Goal: Task Accomplishment & Management: Complete application form

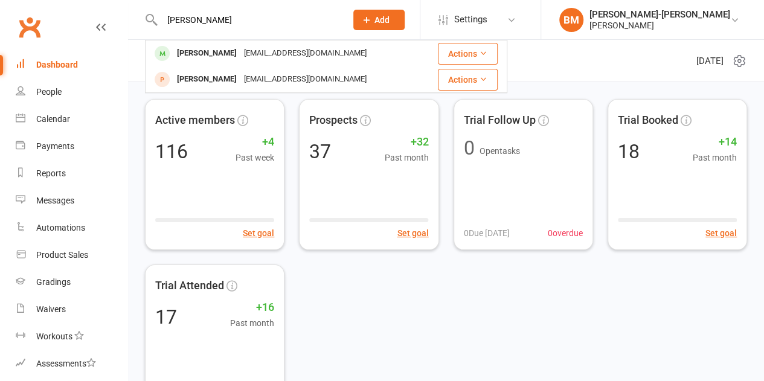
type input "[PERSON_NAME]"
click at [372, 22] on icon at bounding box center [366, 19] width 11 height 11
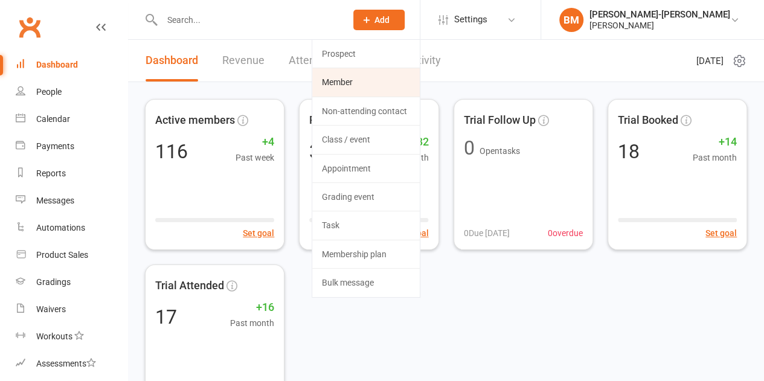
click at [367, 80] on link "Member" at bounding box center [365, 82] width 107 height 28
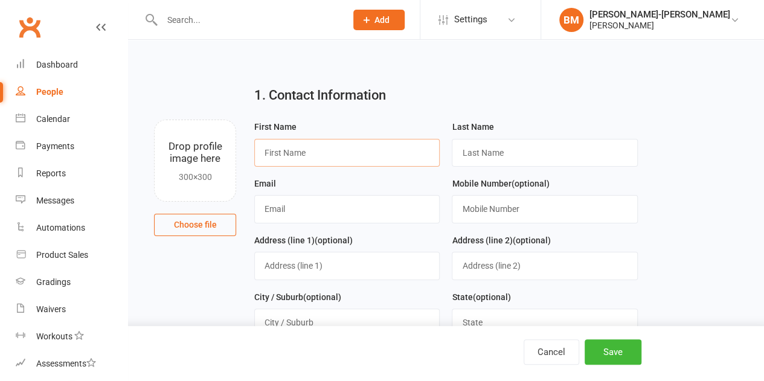
click at [293, 151] on input "text" at bounding box center [346, 153] width 185 height 28
type input "[PERSON_NAME]"
click at [501, 145] on input "text" at bounding box center [544, 153] width 185 height 28
type input "[PERSON_NAME]"
click at [284, 214] on input "text" at bounding box center [346, 209] width 185 height 28
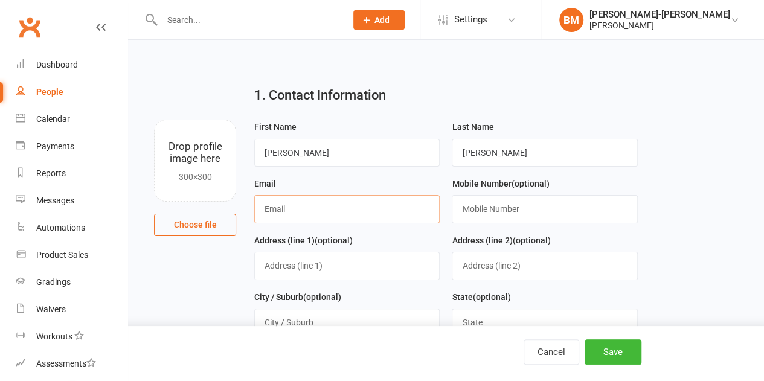
paste input "[EMAIL_ADDRESS][DOMAIN_NAME]"
type input "[EMAIL_ADDRESS][DOMAIN_NAME]"
click at [502, 213] on input "text" at bounding box center [544, 209] width 185 height 28
paste input "0422604553"
type input "0422604553"
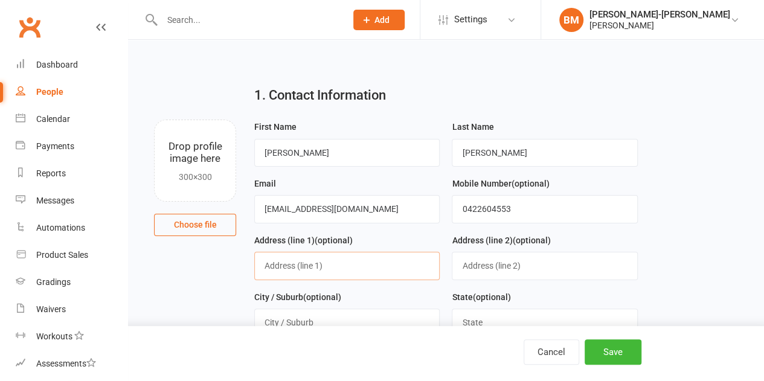
click at [337, 265] on input "text" at bounding box center [346, 266] width 185 height 28
paste input "Address [STREET_ADDRESS] 2017"
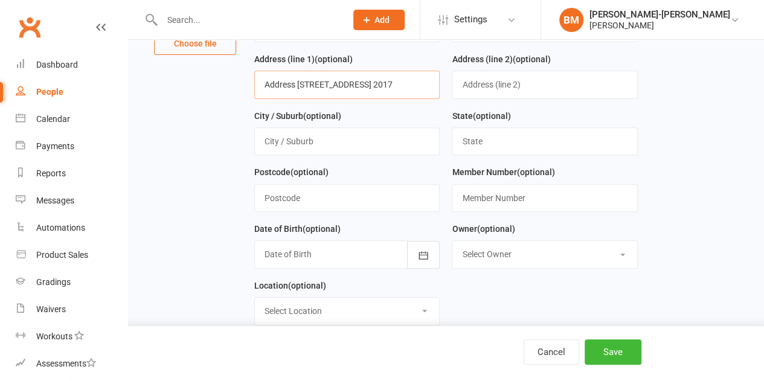
scroll to position [0, 22]
drag, startPoint x: 261, startPoint y: 83, endPoint x: 536, endPoint y: 88, distance: 275.3
click at [536, 88] on form "First Name [PERSON_NAME] Last Name [PERSON_NAME] [EMAIL_ADDRESS][DOMAIN_NAME] M…" at bounding box center [445, 136] width 395 height 396
paste input "[STREET_ADDRESS]"
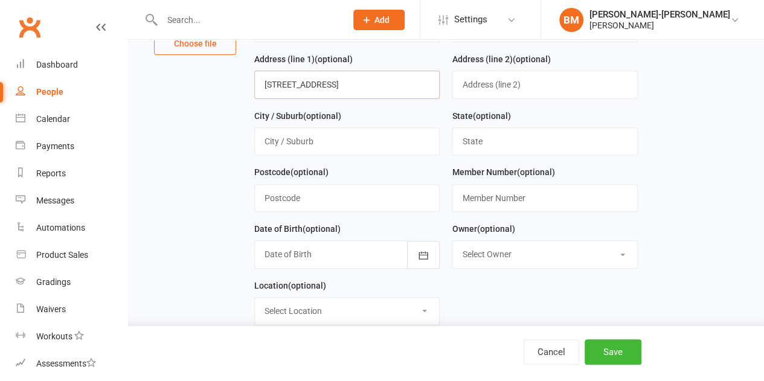
type input "[STREET_ADDRESS]"
click at [334, 141] on input "text" at bounding box center [346, 141] width 185 height 28
paste input "[GEOGRAPHIC_DATA]"
type input "[GEOGRAPHIC_DATA]"
click at [493, 145] on input "text" at bounding box center [544, 141] width 185 height 28
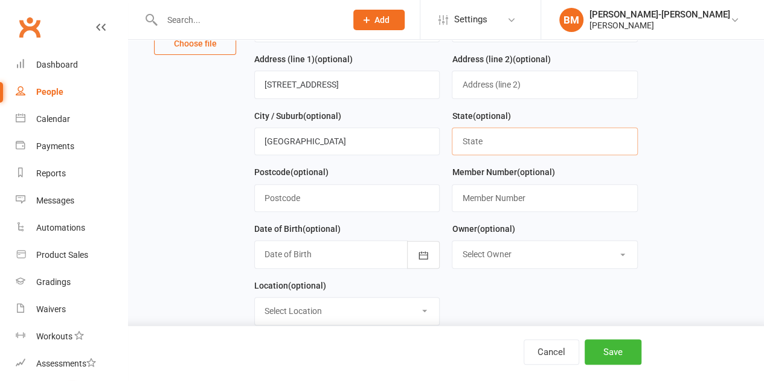
paste input "Nsw"
type input "Nsw"
click at [318, 187] on input "text" at bounding box center [346, 198] width 185 height 28
paste input "2017"
type input "2017"
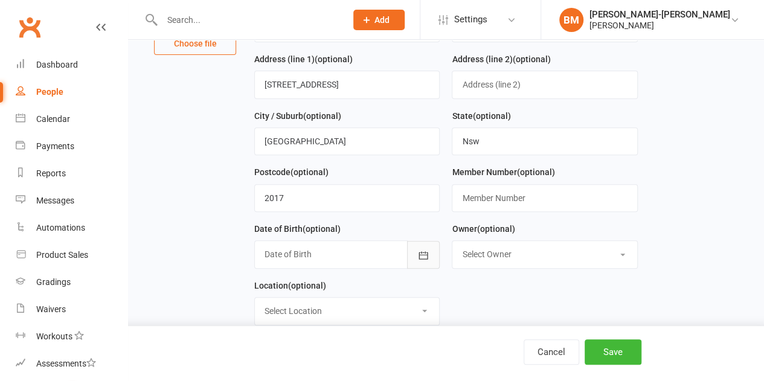
click at [424, 249] on icon "button" at bounding box center [423, 255] width 12 height 12
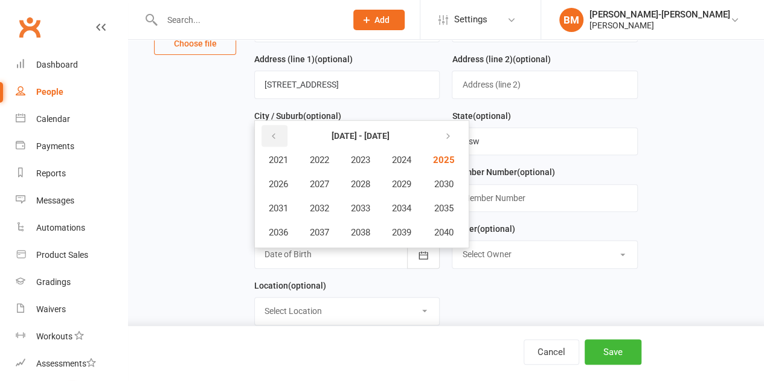
click at [279, 139] on button "button" at bounding box center [274, 136] width 26 height 22
click at [421, 156] on button "1984" at bounding box center [402, 160] width 40 height 23
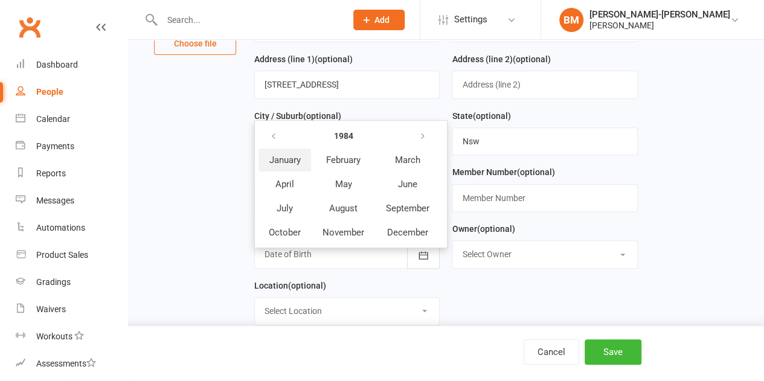
click at [292, 158] on span "January" at bounding box center [284, 160] width 31 height 11
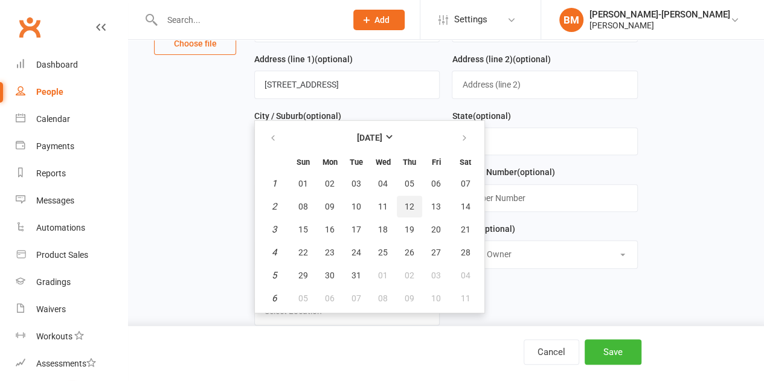
click at [414, 201] on button "12" at bounding box center [409, 207] width 25 height 22
type input "[DATE]"
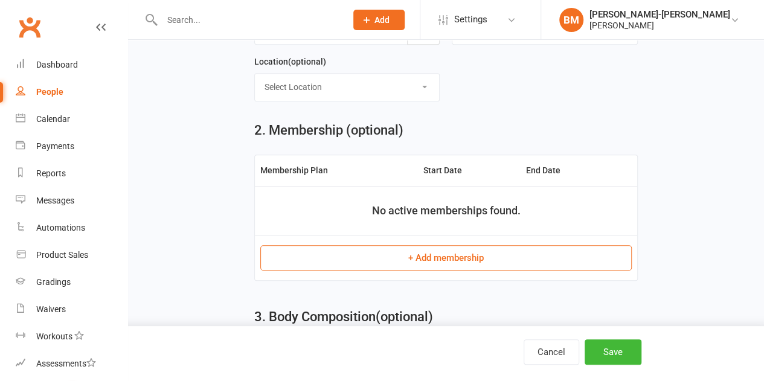
scroll to position [423, 0]
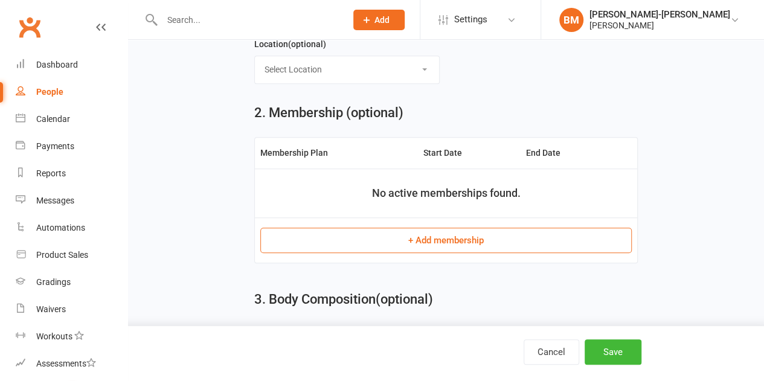
click at [420, 237] on button "+ Add membership" at bounding box center [445, 240] width 371 height 25
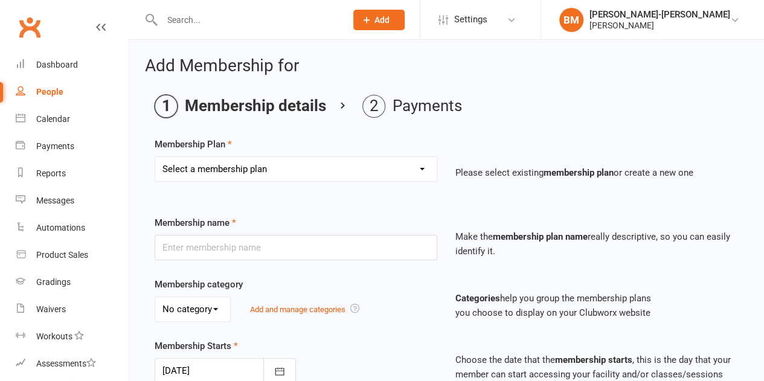
click at [264, 165] on select "Select a membership plan Create new Membership Plan ADULTS 1x A WEEK ADULTS 2x …" at bounding box center [295, 169] width 281 height 24
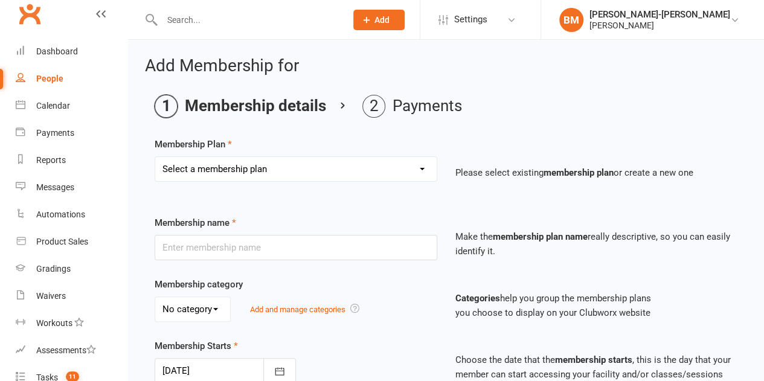
scroll to position [20, 0]
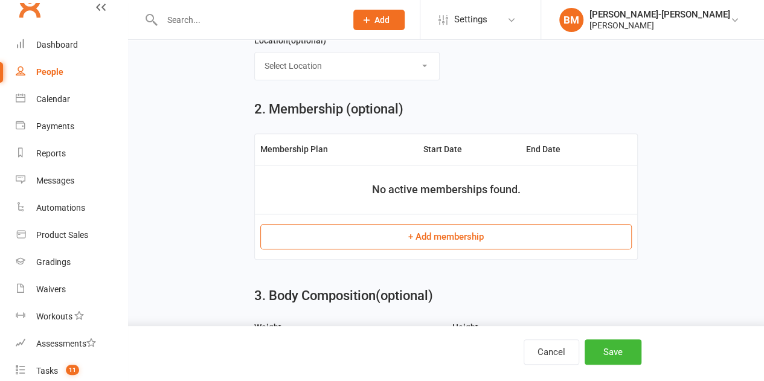
scroll to position [423, 0]
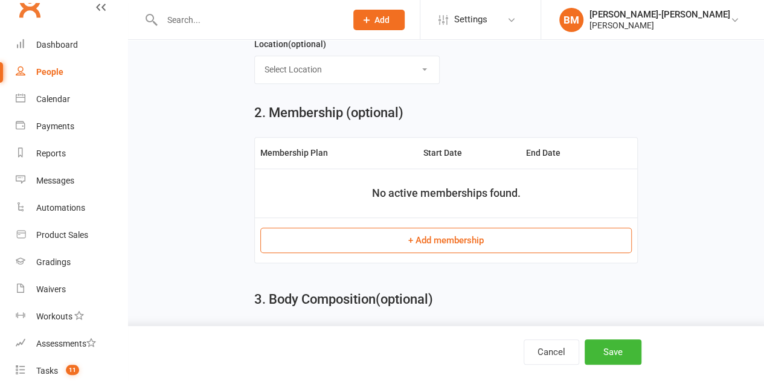
click at [426, 233] on button "+ Add membership" at bounding box center [445, 240] width 371 height 25
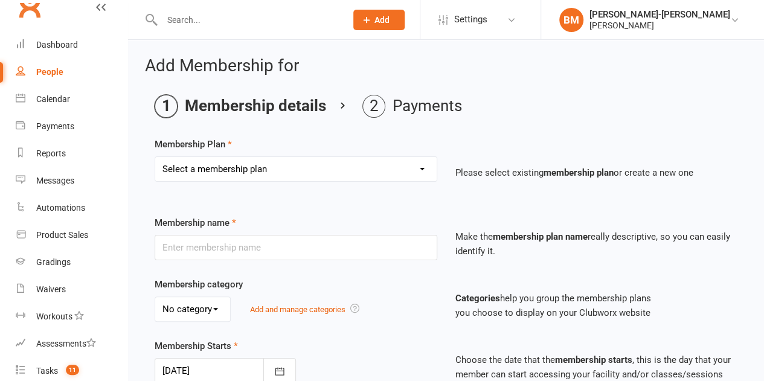
click at [223, 169] on select "Select a membership plan Create new Membership Plan ADULTS 1x A WEEK ADULTS 2x …" at bounding box center [295, 169] width 281 height 24
select select "3"
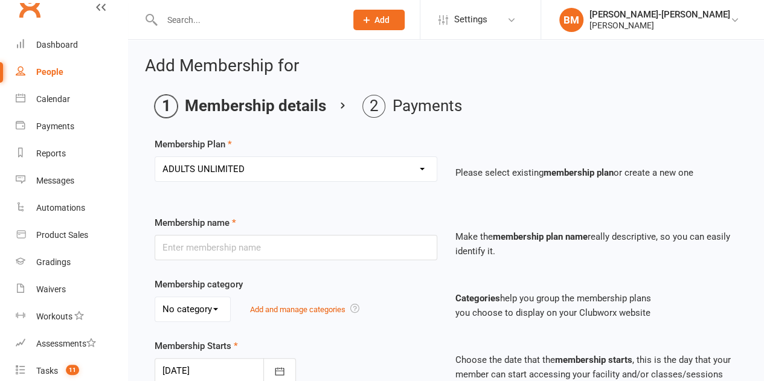
click at [155, 157] on select "Select a membership plan Create new Membership Plan ADULTS 1x A WEEK ADULTS 2x …" at bounding box center [295, 169] width 281 height 24
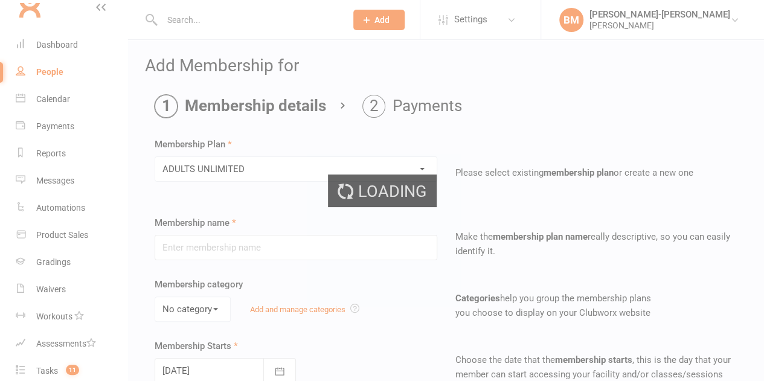
type input "ADULTS UNLIMITED"
select select "0"
type input "0"
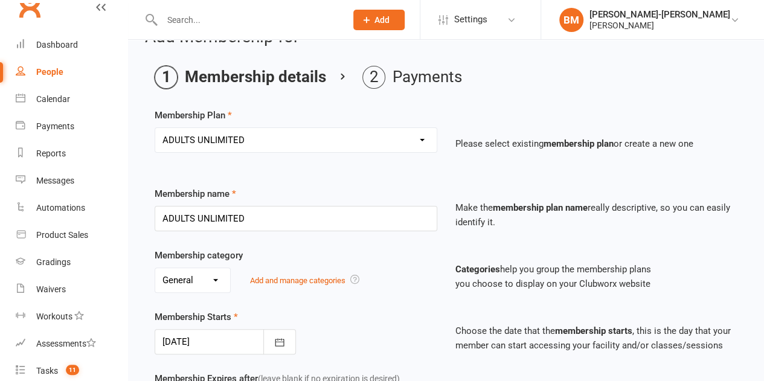
scroll to position [221, 0]
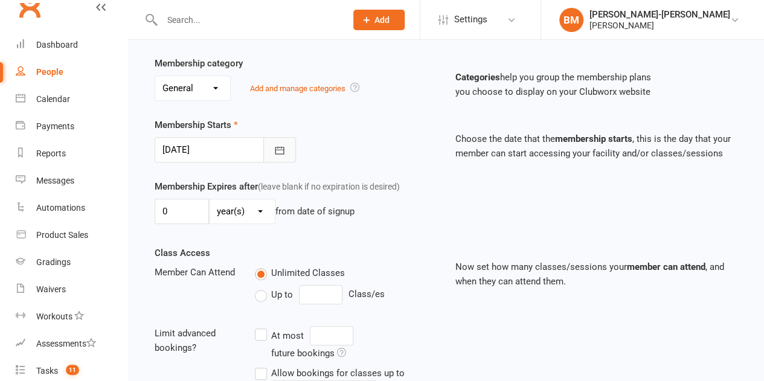
click at [286, 152] on button "button" at bounding box center [279, 149] width 33 height 25
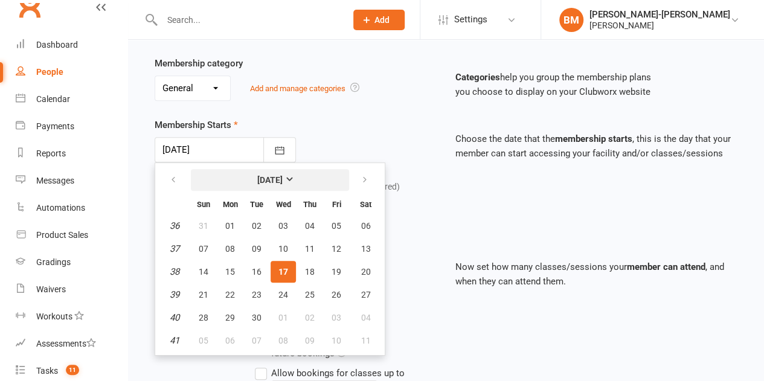
click at [228, 176] on button "[DATE]" at bounding box center [270, 180] width 158 height 22
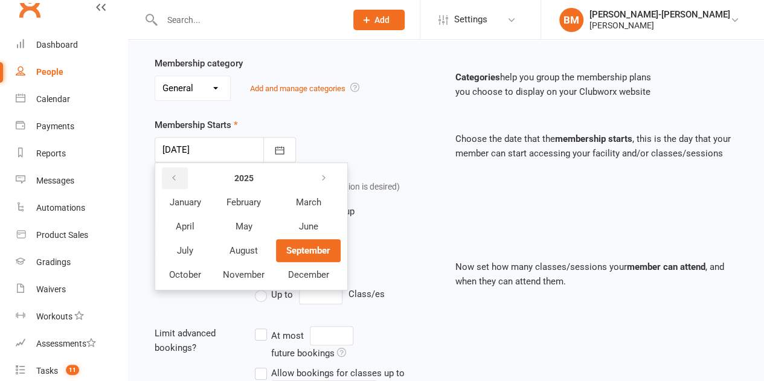
click at [175, 175] on icon "button" at bounding box center [174, 178] width 8 height 10
click at [324, 177] on icon "button" at bounding box center [323, 178] width 8 height 10
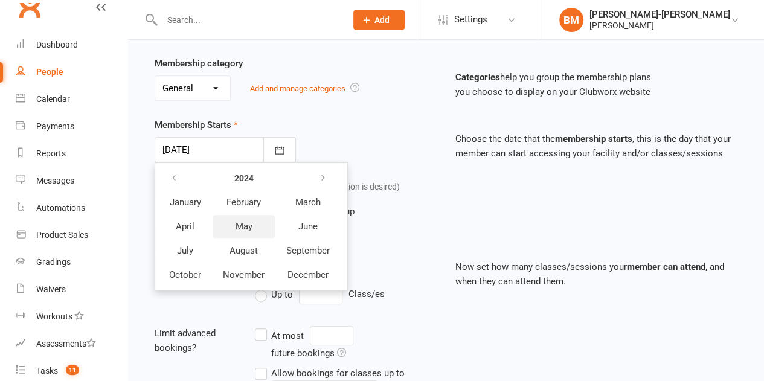
click at [233, 220] on button "May" at bounding box center [243, 226] width 62 height 23
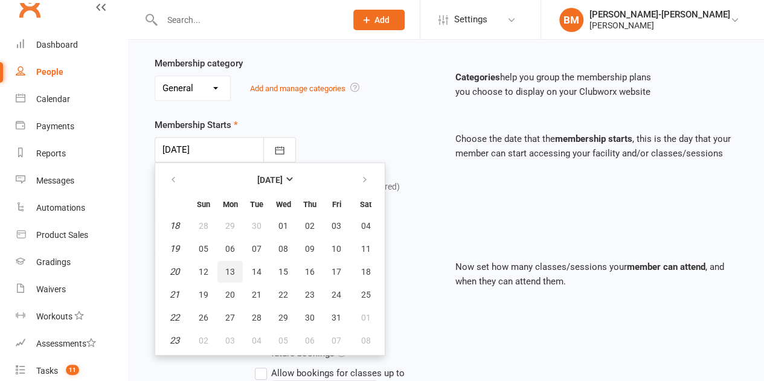
click at [229, 268] on span "13" at bounding box center [230, 272] width 10 height 10
type input "[DATE]"
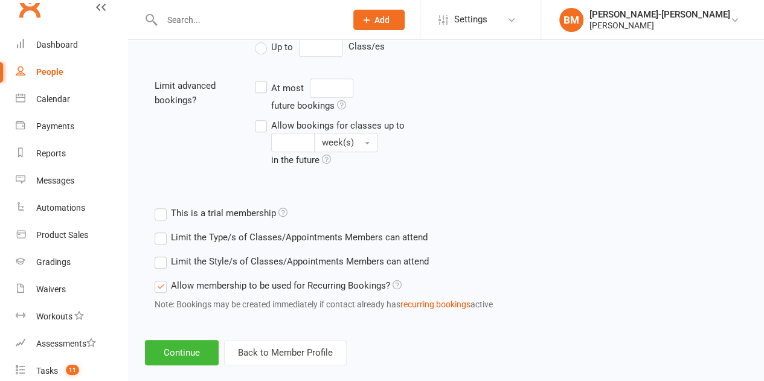
scroll to position [484, 0]
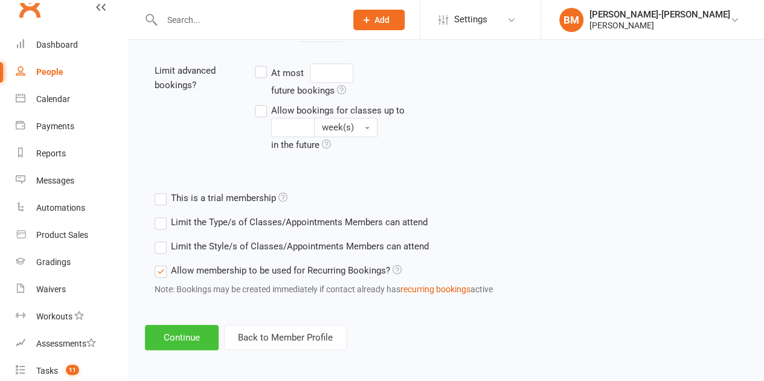
click at [171, 336] on button "Continue" at bounding box center [182, 337] width 74 height 25
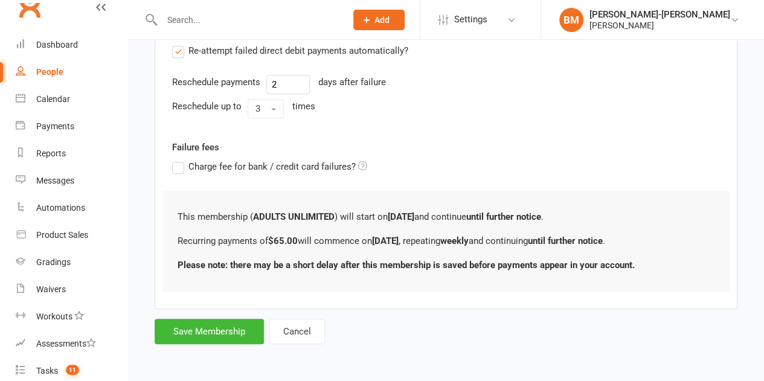
scroll to position [0, 0]
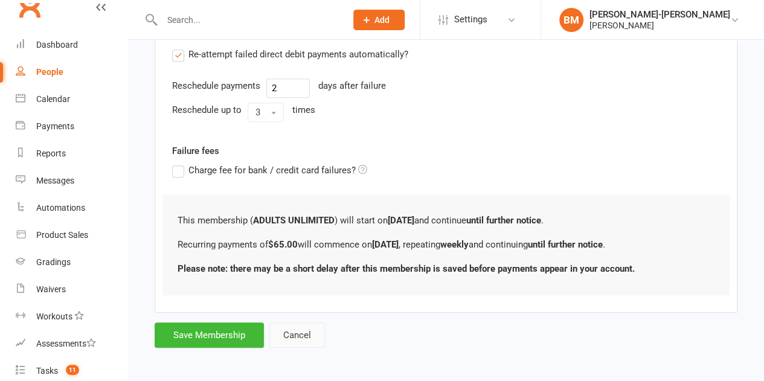
click at [301, 333] on button "Cancel" at bounding box center [297, 334] width 56 height 25
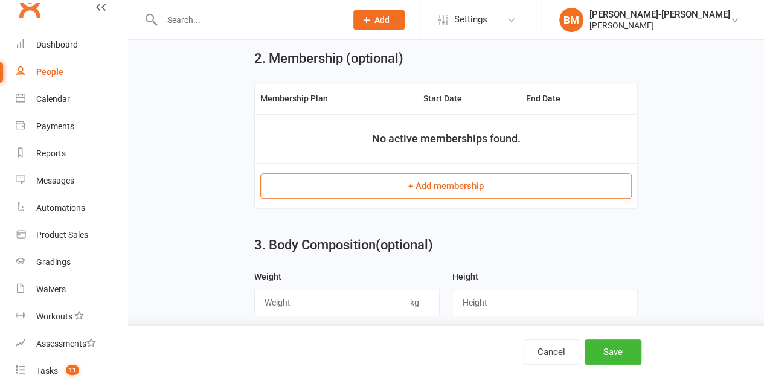
scroll to position [512, 0]
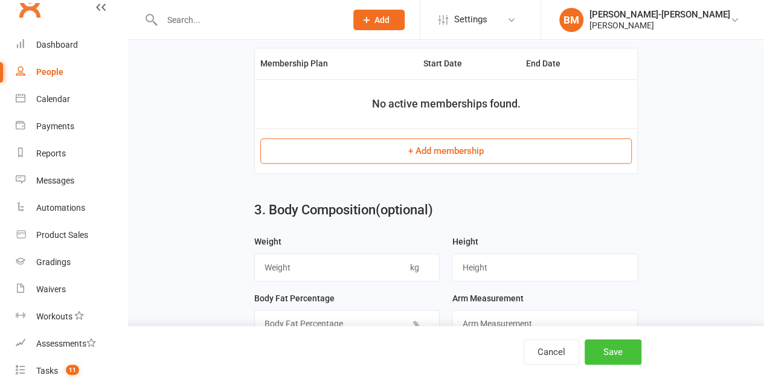
click at [609, 344] on button "Save" at bounding box center [612, 351] width 57 height 25
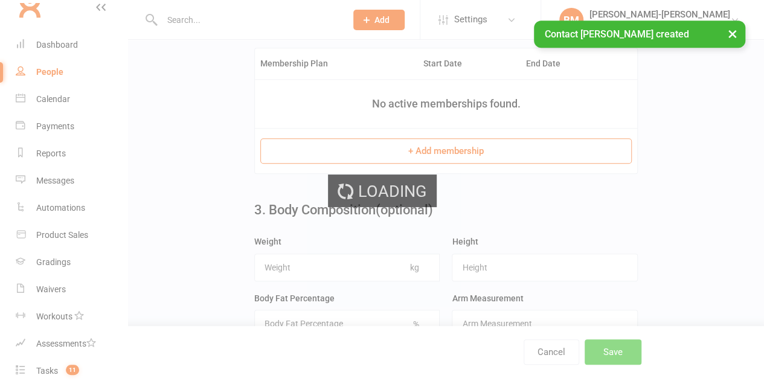
scroll to position [0, 0]
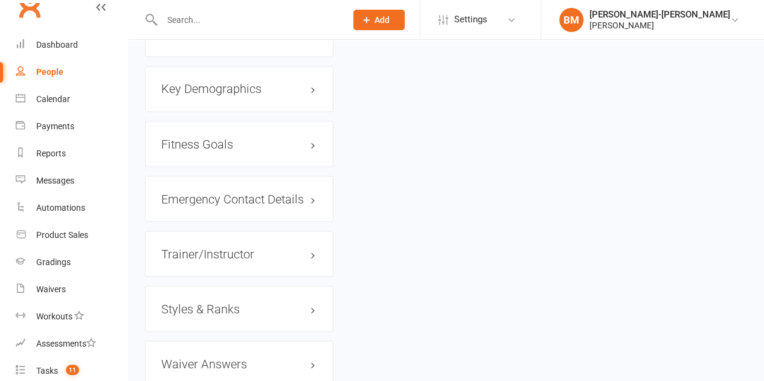
scroll to position [1066, 0]
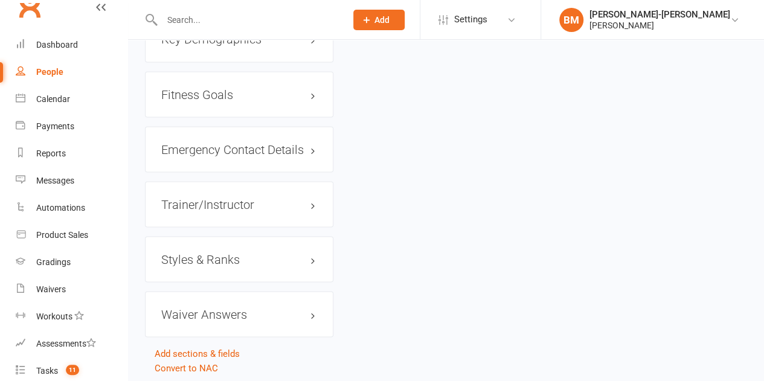
click at [212, 252] on h3 "Styles & Ranks" at bounding box center [239, 258] width 156 height 13
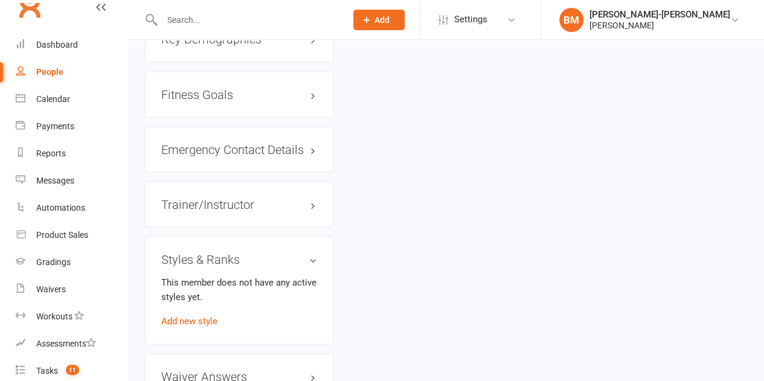
click at [193, 275] on div "This member does not have any active styles yet. Add new style" at bounding box center [239, 301] width 156 height 53
click at [193, 315] on link "Add new style" at bounding box center [189, 320] width 56 height 11
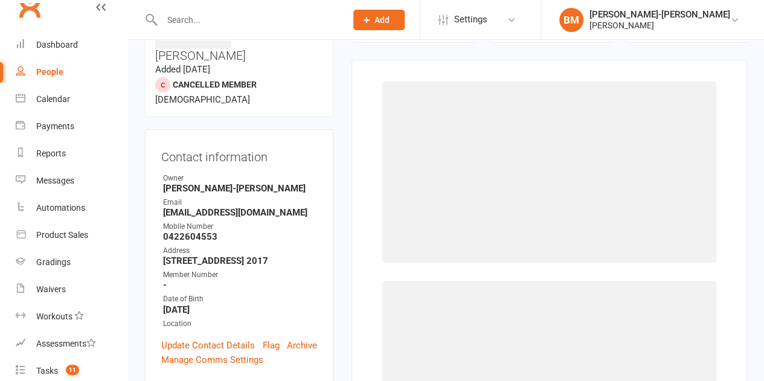
scroll to position [92, 0]
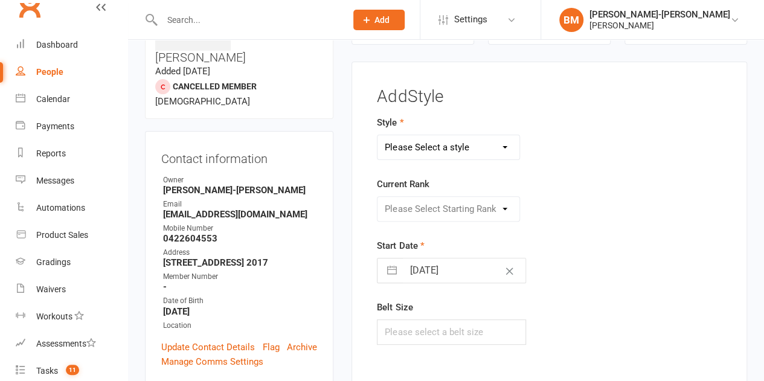
click at [432, 149] on select "Please Select a style ADULTS BJJ KIDS BJJ" at bounding box center [448, 147] width 142 height 24
select select "3664"
click at [377, 135] on select "Please Select a style ADULTS BJJ KIDS BJJ" at bounding box center [448, 147] width 142 height 24
click at [431, 212] on select "Please Select Starting Rank WHITE WHITE I WHITE II WHITE III WHITE IIII BLUE BL…" at bounding box center [448, 209] width 142 height 24
click at [430, 212] on select "Please Select Starting Rank WHITE WHITE I WHITE II WHITE III WHITE IIII BLUE BL…" at bounding box center [448, 209] width 142 height 24
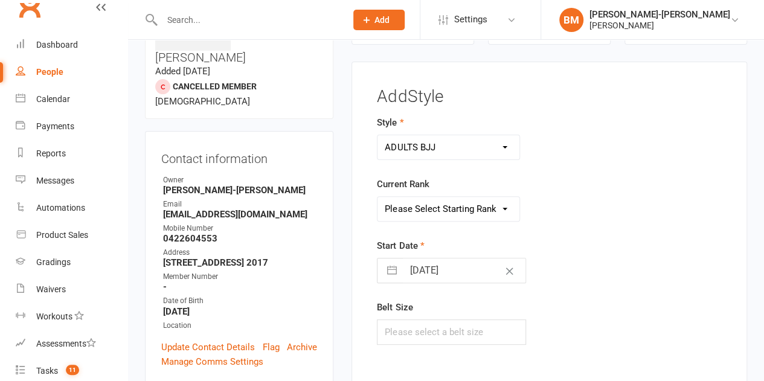
click at [430, 212] on select "Please Select Starting Rank WHITE WHITE I WHITE II WHITE III WHITE IIII BLUE BL…" at bounding box center [448, 209] width 142 height 24
select select "43321"
click at [377, 197] on select "Please Select Starting Rank WHITE WHITE I WHITE II WHITE III WHITE IIII BLUE BL…" at bounding box center [448, 209] width 142 height 24
click at [435, 260] on input "[DATE]" at bounding box center [464, 270] width 123 height 24
select select "7"
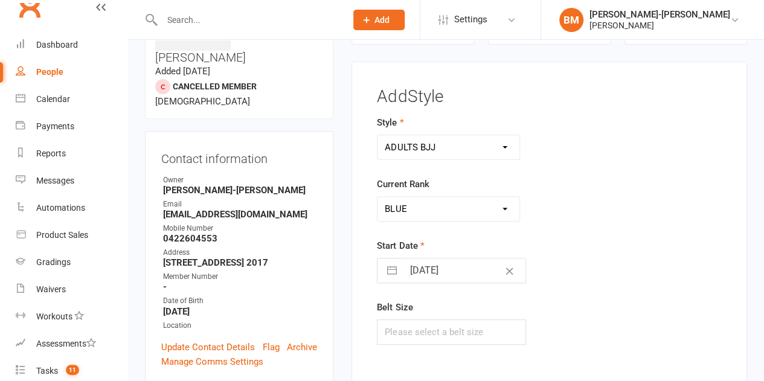
select select "2025"
select select "8"
select select "2025"
select select "9"
select select "2025"
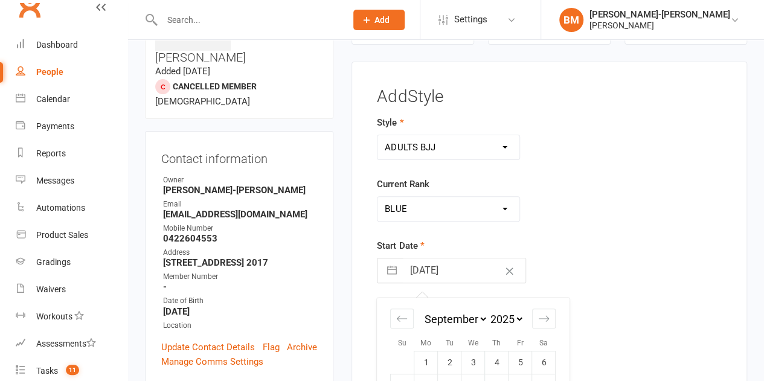
click at [403, 318] on icon "Move backward to switch to the previous month." at bounding box center [401, 318] width 11 height 11
select select "6"
select select "2025"
click at [403, 317] on icon "Move backward to switch to the previous month." at bounding box center [401, 318] width 11 height 11
select select "5"
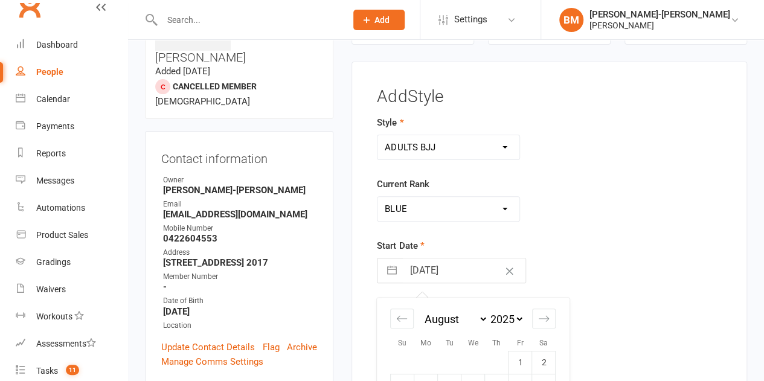
select select "2025"
click at [403, 317] on icon "Move backward to switch to the previous month." at bounding box center [401, 318] width 11 height 11
select select "4"
select select "2025"
click at [403, 317] on icon "Move backward to switch to the previous month." at bounding box center [401, 318] width 11 height 11
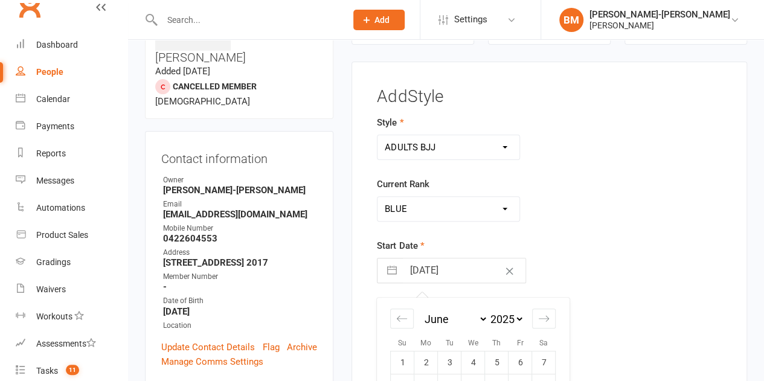
click at [403, 317] on icon "Move backward to switch to the previous month." at bounding box center [401, 318] width 11 height 11
select select "2"
select select "2025"
select select "3"
select select "2025"
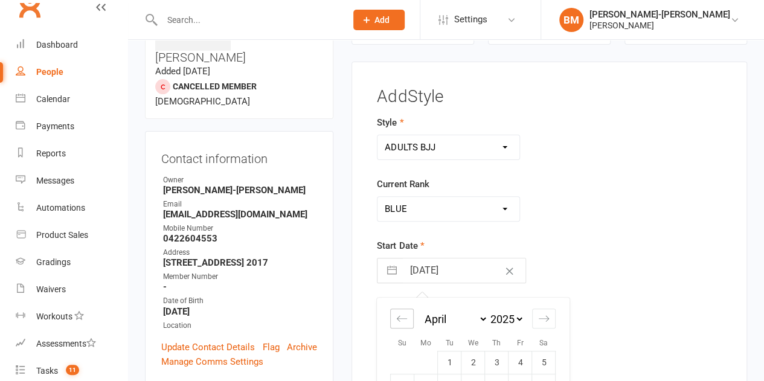
click at [403, 317] on icon "Move backward to switch to the previous month." at bounding box center [401, 318] width 11 height 11
select select "2025"
select select "1"
select select "2025"
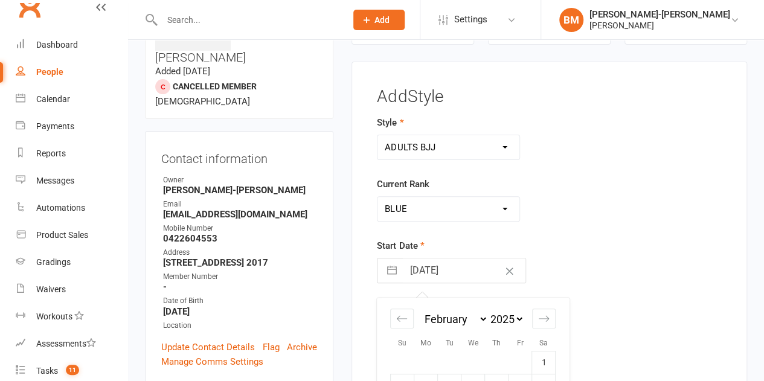
click at [403, 317] on icon "Move backward to switch to the previous month." at bounding box center [401, 318] width 11 height 11
select select "11"
select select "2024"
click at [403, 317] on icon "Move backward to switch to the previous month." at bounding box center [401, 318] width 11 height 11
select select "10"
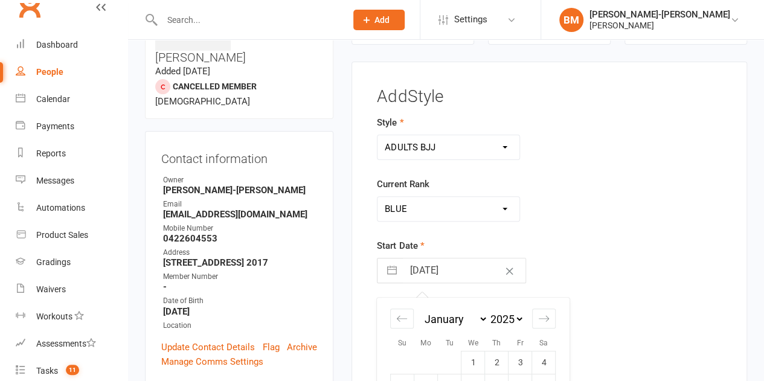
select select "2024"
click at [403, 317] on icon "Move backward to switch to the previous month." at bounding box center [401, 318] width 11 height 11
select select "9"
select select "2024"
click at [403, 317] on icon "Move backward to switch to the previous month." at bounding box center [401, 318] width 11 height 11
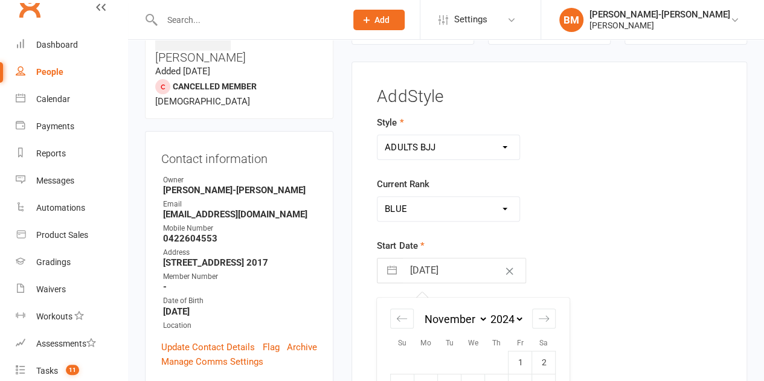
select select "8"
select select "2024"
click at [403, 317] on icon "Move backward to switch to the previous month." at bounding box center [401, 318] width 11 height 11
select select "7"
select select "2024"
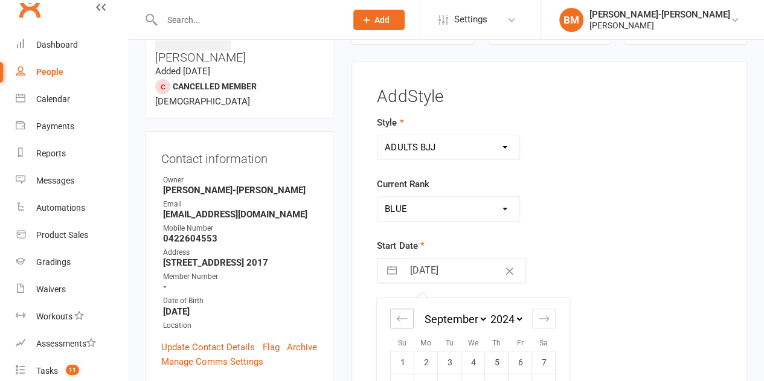
click at [403, 317] on icon "Move backward to switch to the previous month." at bounding box center [401, 318] width 11 height 11
select select "6"
select select "2024"
click at [403, 317] on icon "Move backward to switch to the previous month." at bounding box center [401, 318] width 11 height 11
select select "5"
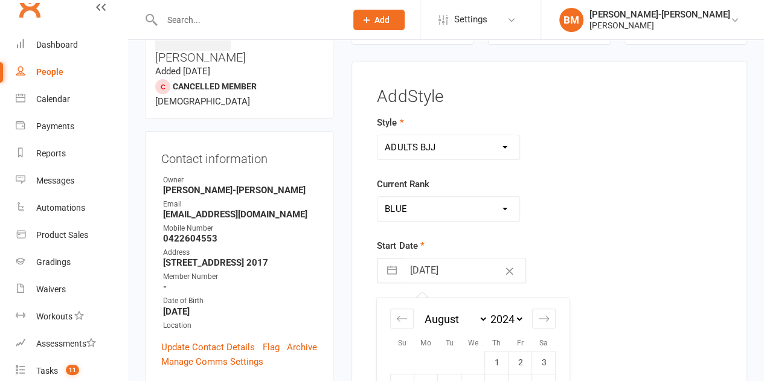
select select "2024"
click at [543, 316] on icon "Move forward to switch to the next month." at bounding box center [543, 318] width 11 height 11
select select "8"
select select "2024"
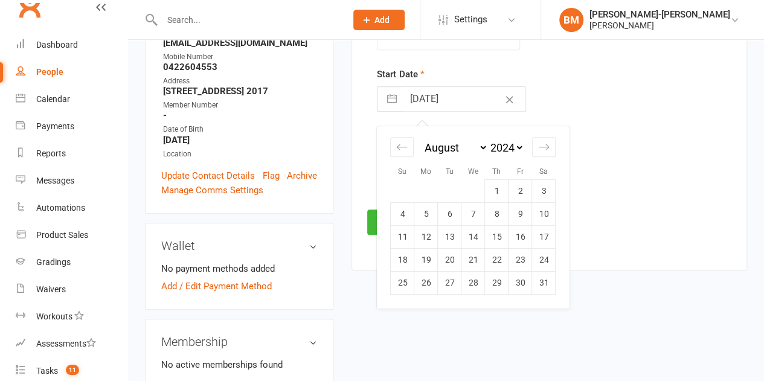
scroll to position [273, 0]
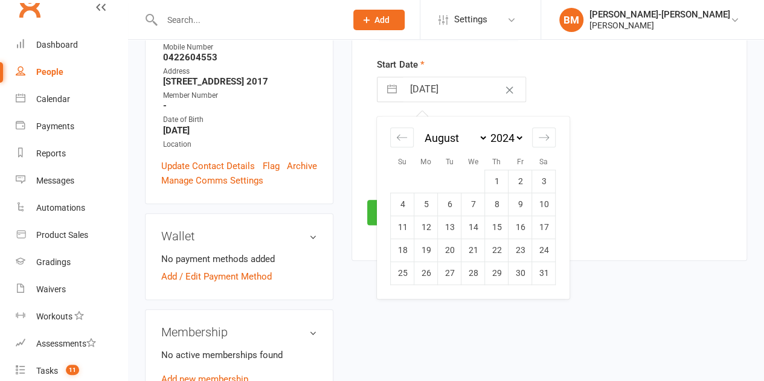
click at [429, 249] on td "19" at bounding box center [426, 250] width 24 height 23
type input "[DATE]"
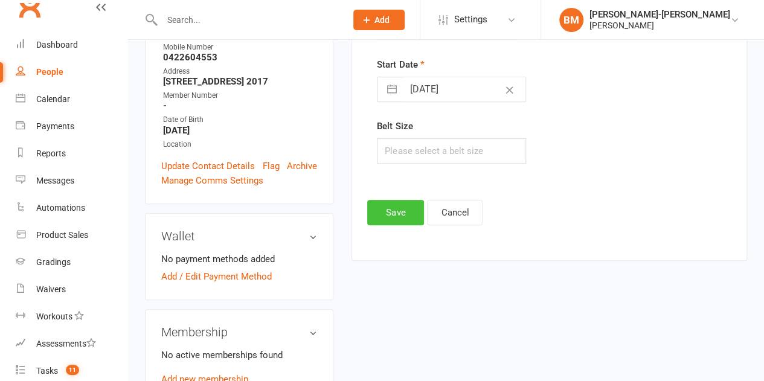
click at [402, 205] on button "Save" at bounding box center [395, 212] width 57 height 25
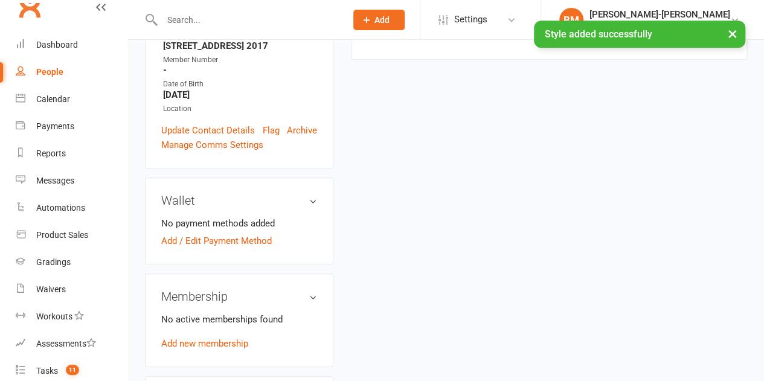
scroll to position [442, 0]
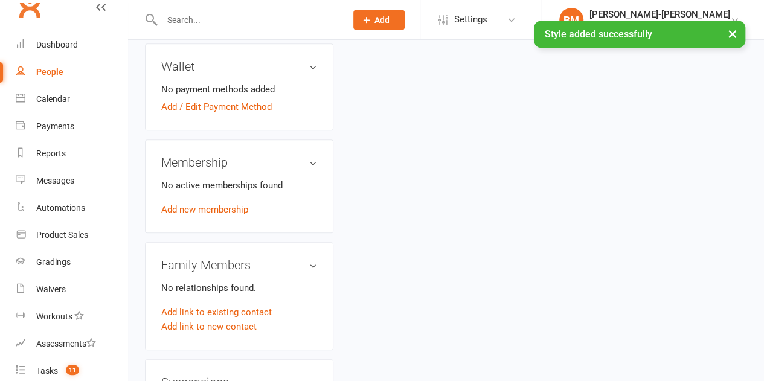
click at [233, 305] on link "Add link to existing contact" at bounding box center [216, 312] width 110 height 14
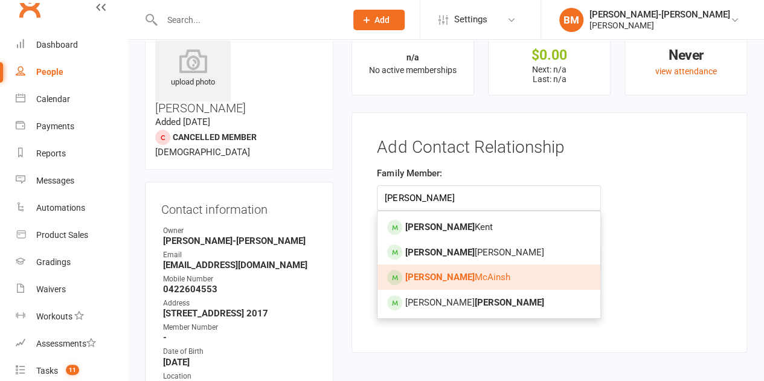
type input "[PERSON_NAME]"
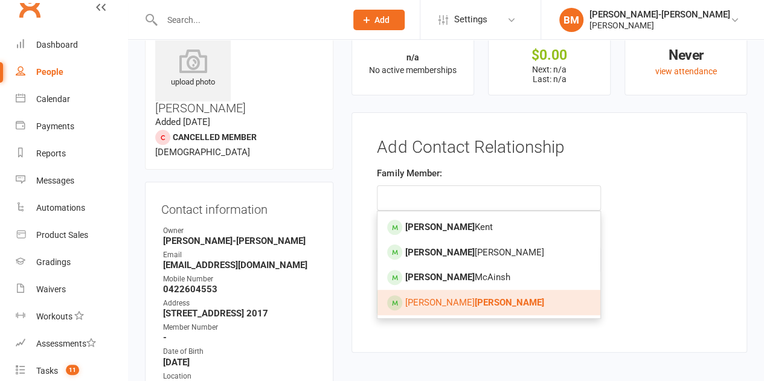
click at [474, 298] on strong "[PERSON_NAME]" at bounding box center [508, 302] width 69 height 11
type input "[PERSON_NAME]"
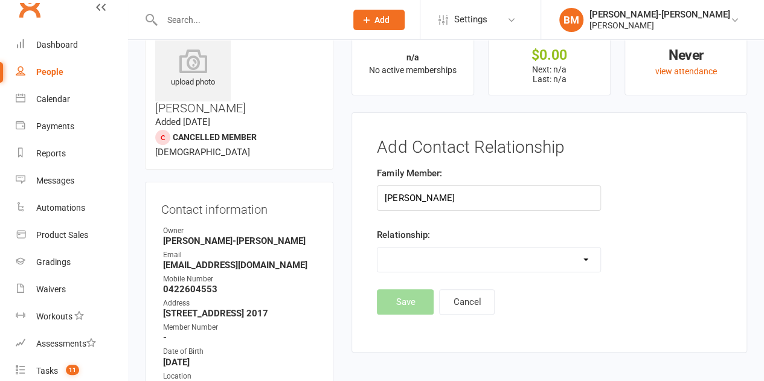
click at [454, 254] on select "Parent / Guardian Child Sibling (parent not in system) Spouse / Partner Cousin …" at bounding box center [488, 260] width 222 height 24
select select "1"
click at [377, 248] on select "Parent / Guardian Child Sibling (parent not in system) Spouse / Partner Cousin …" at bounding box center [488, 260] width 222 height 24
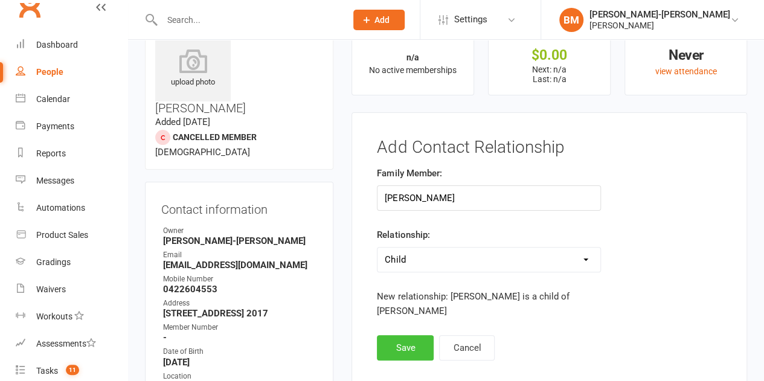
click at [415, 347] on button "Save" at bounding box center [405, 347] width 57 height 25
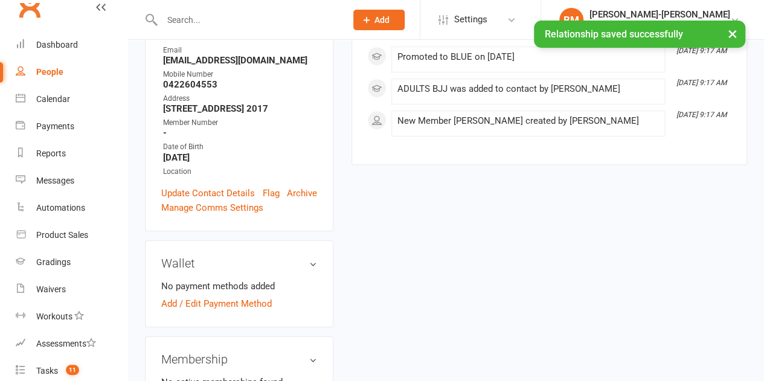
scroll to position [283, 0]
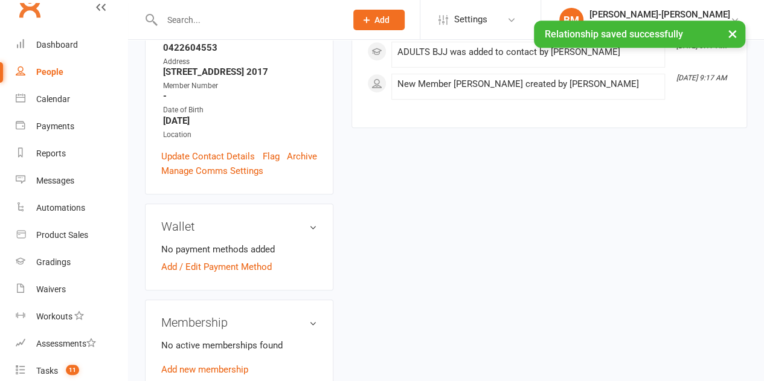
click at [237, 260] on link "Add / Edit Payment Method" at bounding box center [216, 267] width 110 height 14
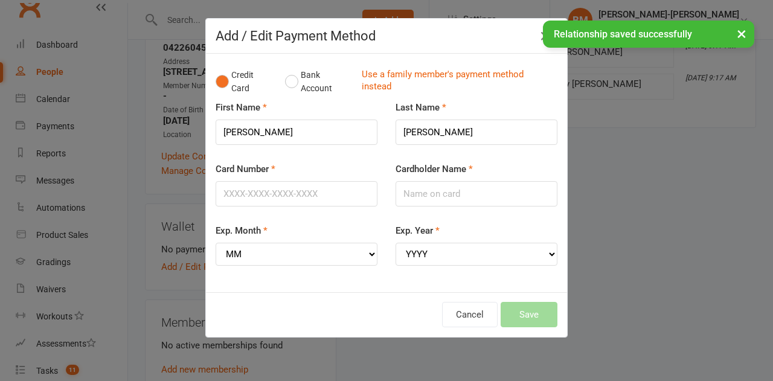
click at [435, 75] on link "Use a family member's payment method instead" at bounding box center [457, 81] width 190 height 27
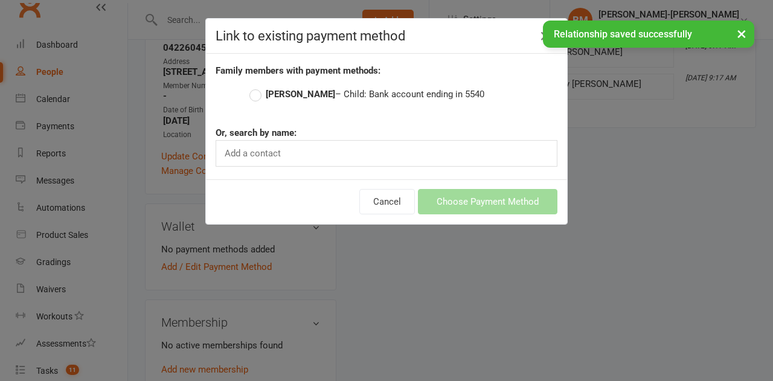
click at [327, 94] on label "[PERSON_NAME] – Child: Bank account ending in 5540" at bounding box center [366, 94] width 235 height 14
click at [257, 87] on input "[PERSON_NAME] – Child: Bank account ending in 5540" at bounding box center [253, 87] width 8 height 0
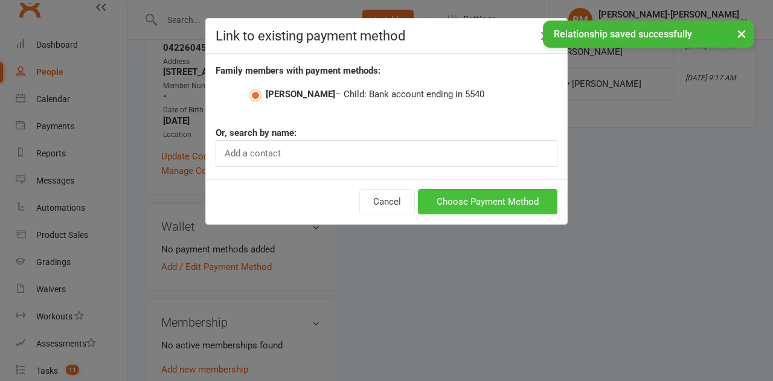
click at [456, 206] on button "Choose Payment Method" at bounding box center [487, 201] width 139 height 25
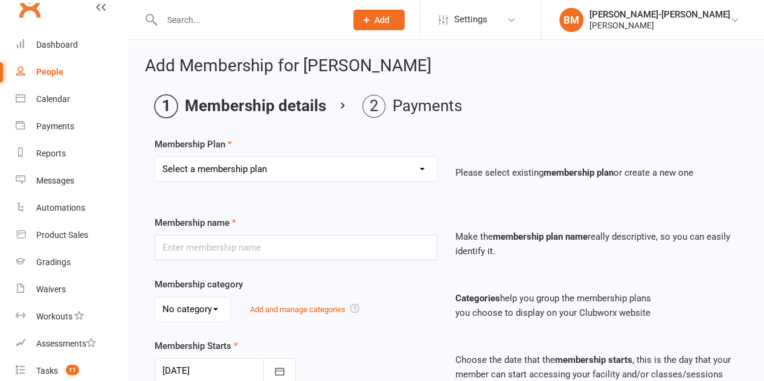
click at [234, 165] on select "Select a membership plan Create new Membership Plan ADULTS 1x A WEEK ADULTS 2x …" at bounding box center [295, 169] width 281 height 24
select select "3"
click at [155, 157] on select "Select a membership plan Create new Membership Plan ADULTS 1x A WEEK ADULTS 2x …" at bounding box center [295, 169] width 281 height 24
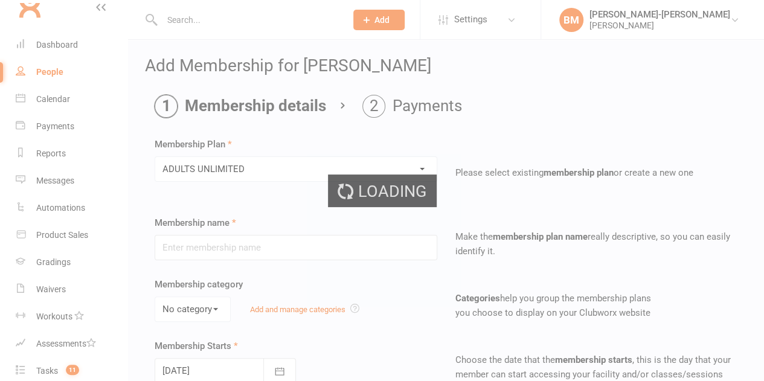
type input "ADULTS UNLIMITED"
select select "0"
type input "0"
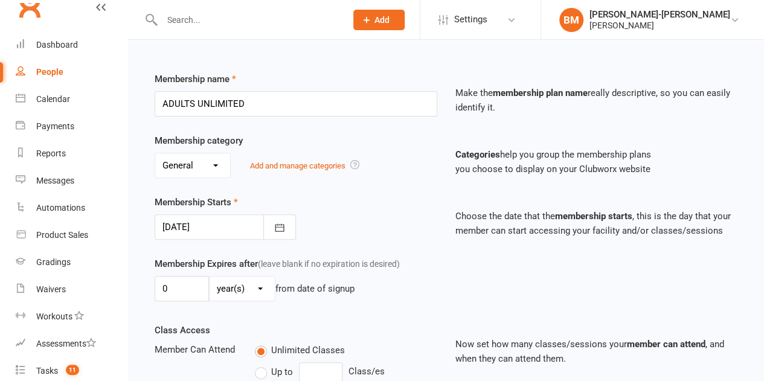
scroll to position [161, 0]
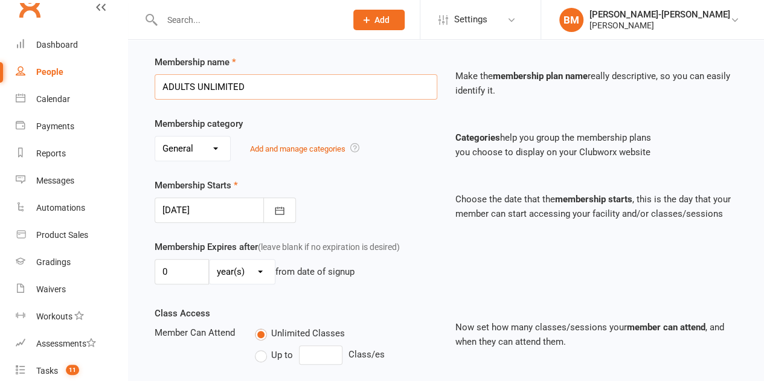
drag, startPoint x: 274, startPoint y: 85, endPoint x: 40, endPoint y: 65, distance: 234.5
click at [40, 65] on ui-view "Prospect Member Non-attending contact Class / event Appointment Grading event T…" at bounding box center [382, 266] width 764 height 848
paste input "UNIQUE! OFFER (UNLIMITED PLAN)"
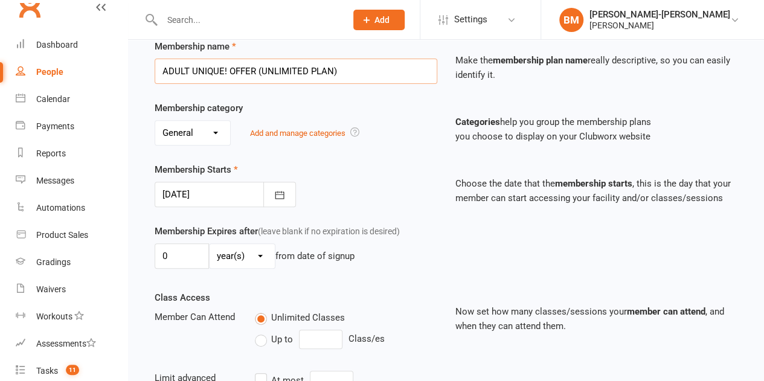
scroll to position [201, 0]
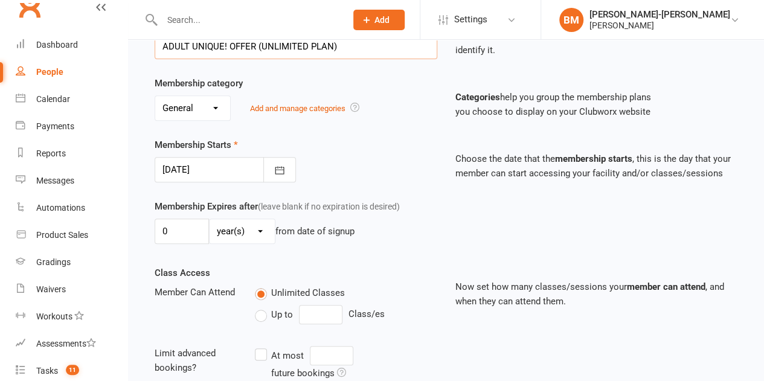
type input "ADULT UNIQUE! OFFER (UNLIMITED PLAN)"
click at [197, 168] on div at bounding box center [225, 169] width 141 height 25
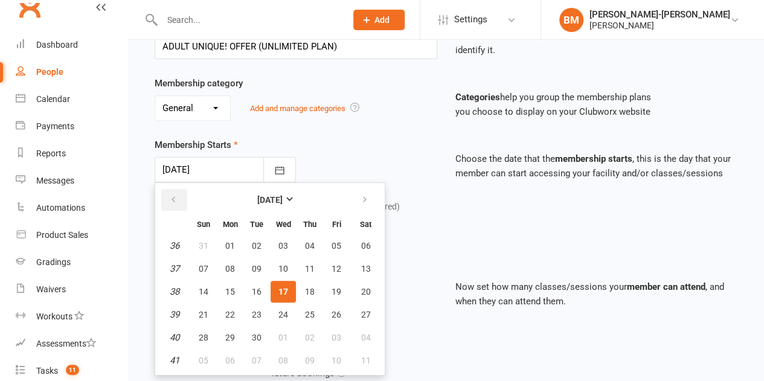
click at [176, 197] on icon "button" at bounding box center [173, 200] width 8 height 10
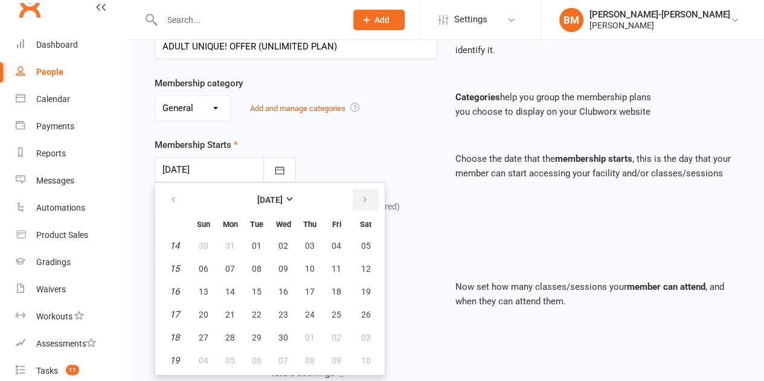
click at [353, 190] on button "button" at bounding box center [366, 200] width 26 height 22
click at [258, 290] on span "13" at bounding box center [257, 292] width 10 height 10
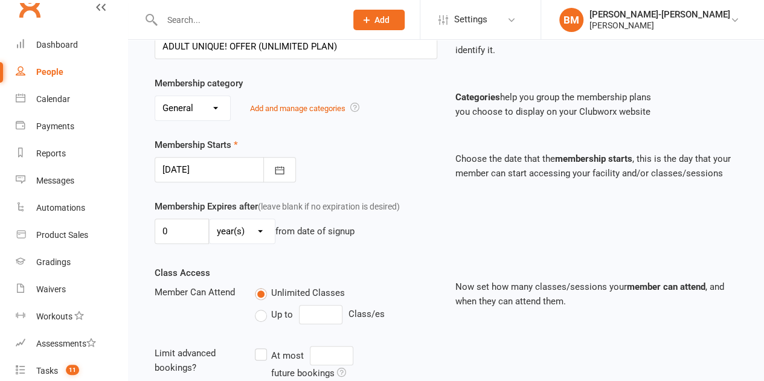
click at [243, 168] on div at bounding box center [225, 169] width 141 height 25
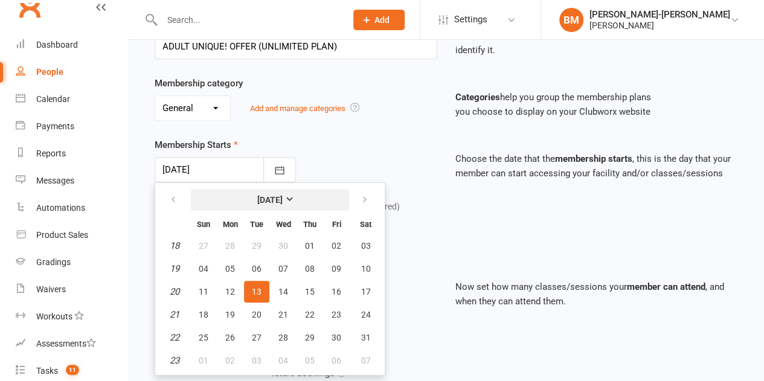
click at [262, 195] on strong "[DATE]" at bounding box center [269, 200] width 25 height 10
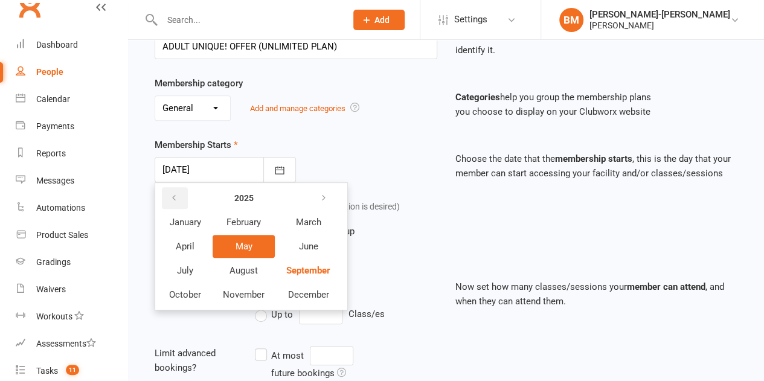
click at [184, 196] on button "button" at bounding box center [175, 198] width 26 height 22
click at [245, 246] on span "May" at bounding box center [243, 246] width 17 height 11
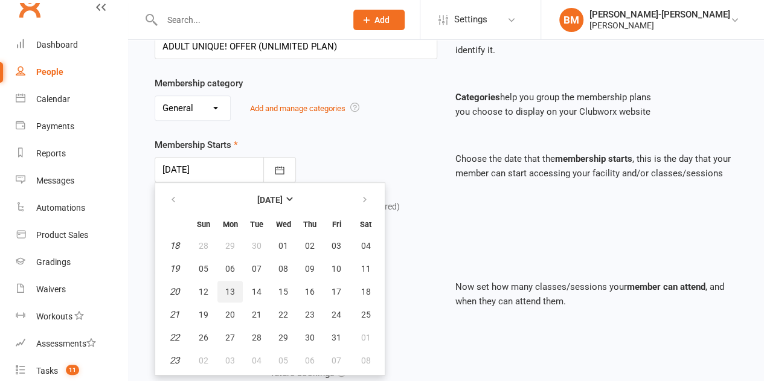
click at [232, 289] on span "13" at bounding box center [230, 292] width 10 height 10
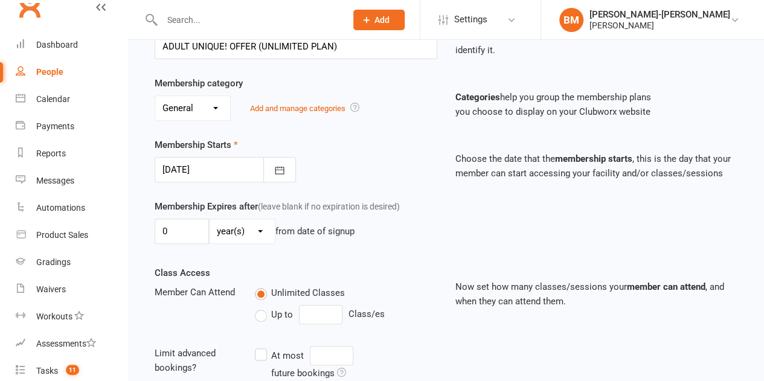
type input "[DATE]"
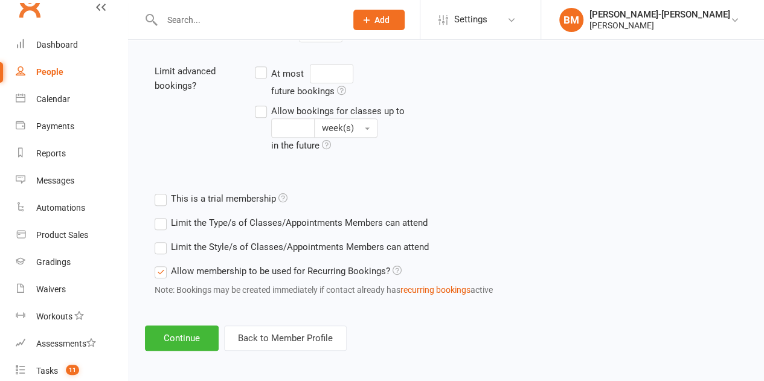
scroll to position [484, 0]
click at [187, 340] on button "Continue" at bounding box center [182, 337] width 74 height 25
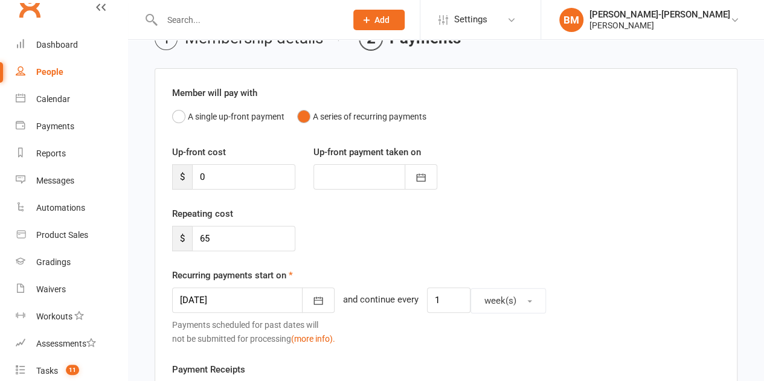
scroll to position [121, 0]
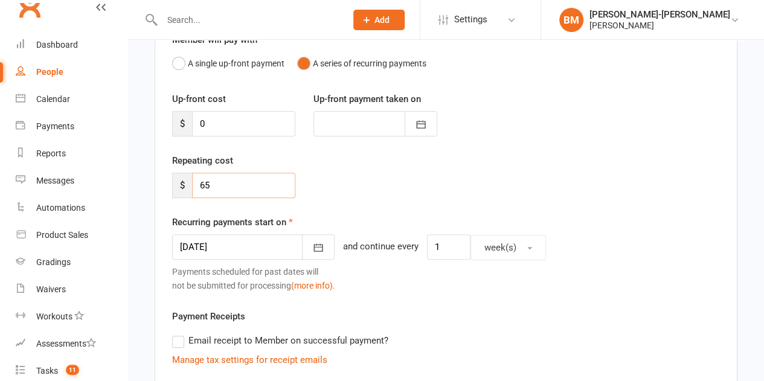
drag, startPoint x: 232, startPoint y: 183, endPoint x: 167, endPoint y: 174, distance: 65.1
click at [167, 174] on div "Repeating cost $ 65" at bounding box center [233, 175] width 141 height 45
type input "50"
click at [312, 246] on icon "button" at bounding box center [318, 247] width 12 height 12
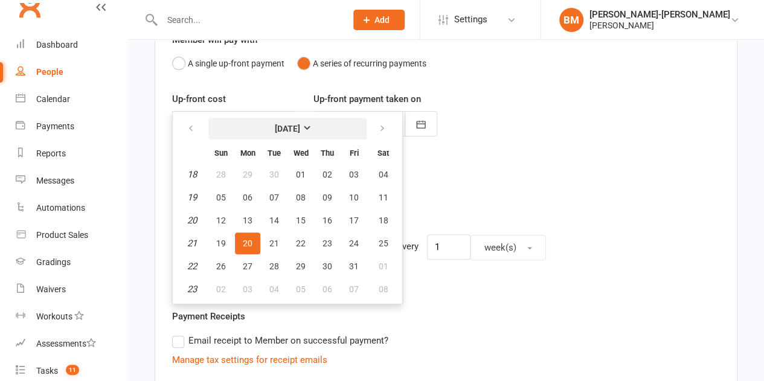
click at [327, 127] on button "[DATE]" at bounding box center [287, 129] width 158 height 22
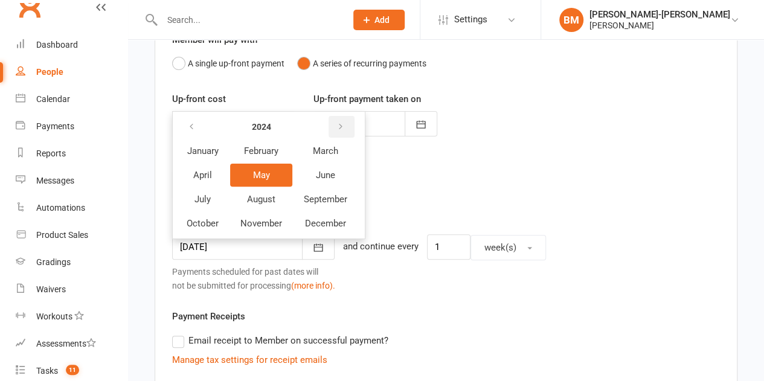
click at [339, 127] on icon "button" at bounding box center [340, 127] width 8 height 10
click at [339, 127] on icon "button" at bounding box center [341, 127] width 8 height 10
click at [339, 127] on icon "button" at bounding box center [340, 127] width 8 height 10
click at [192, 122] on icon "button" at bounding box center [191, 127] width 8 height 10
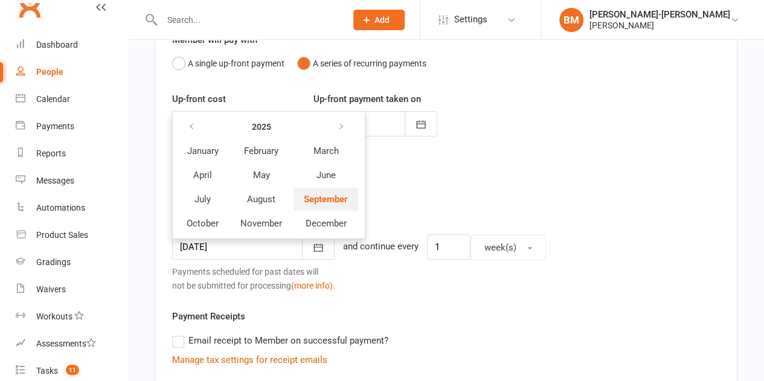
click at [337, 194] on span "September" at bounding box center [326, 199] width 44 height 11
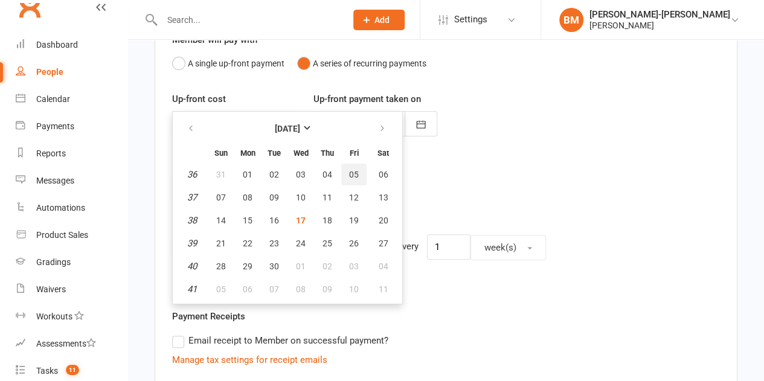
click at [354, 171] on span "05" at bounding box center [354, 175] width 10 height 10
type input "[DATE]"
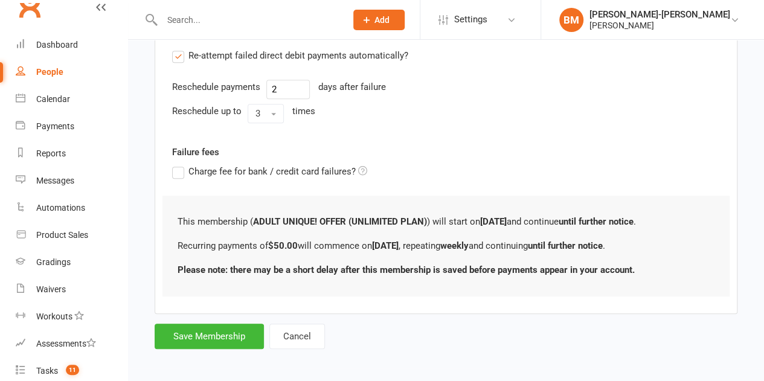
scroll to position [477, 0]
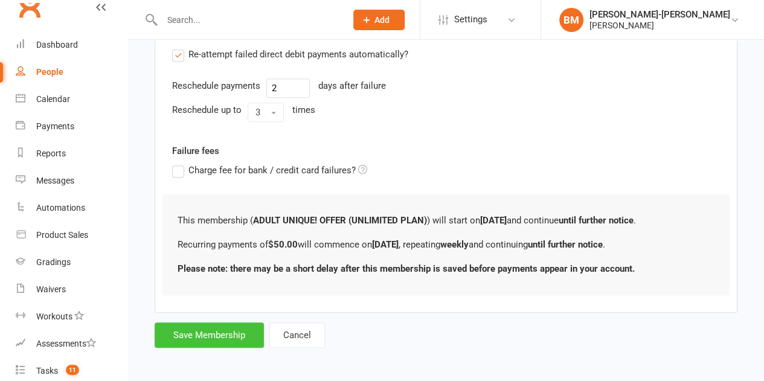
click at [238, 335] on button "Save Membership" at bounding box center [209, 334] width 109 height 25
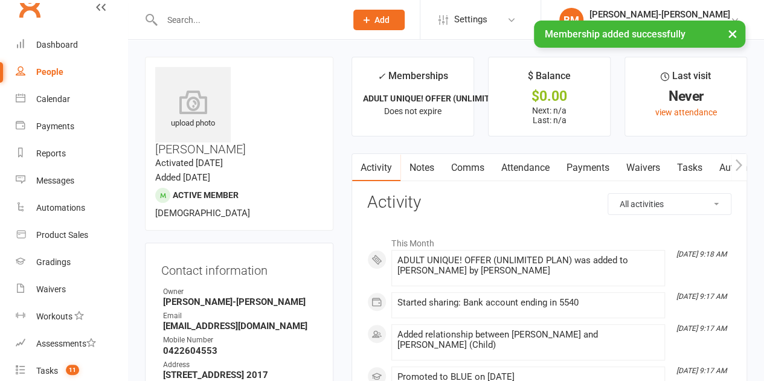
click at [586, 160] on link "Payments" at bounding box center [587, 168] width 60 height 28
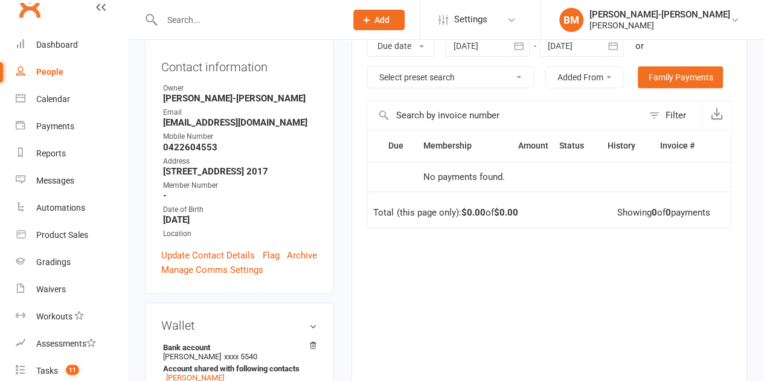
scroll to position [121, 0]
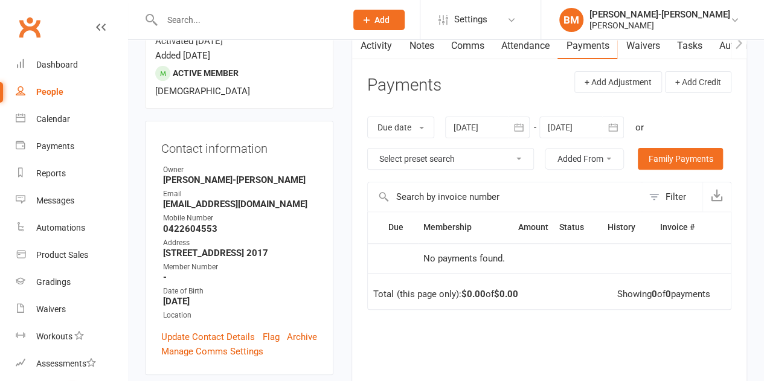
scroll to position [121, 0]
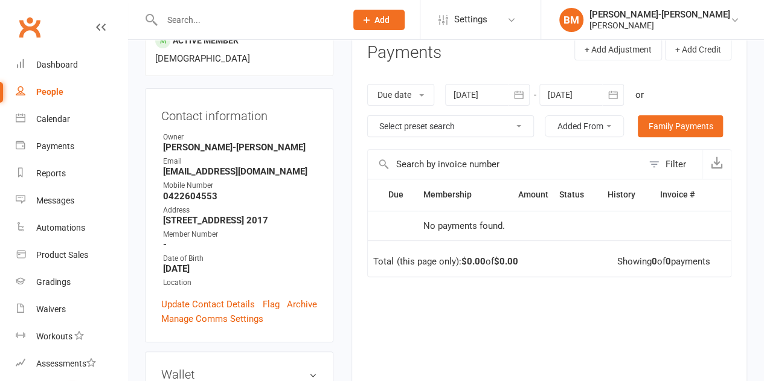
scroll to position [141, 0]
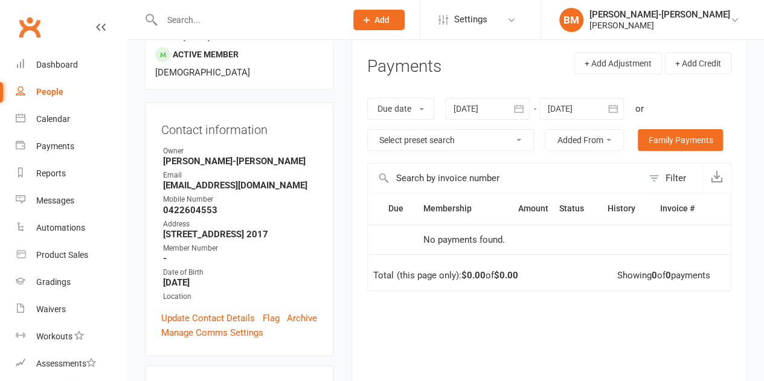
click at [518, 109] on icon "button" at bounding box center [519, 109] width 12 height 12
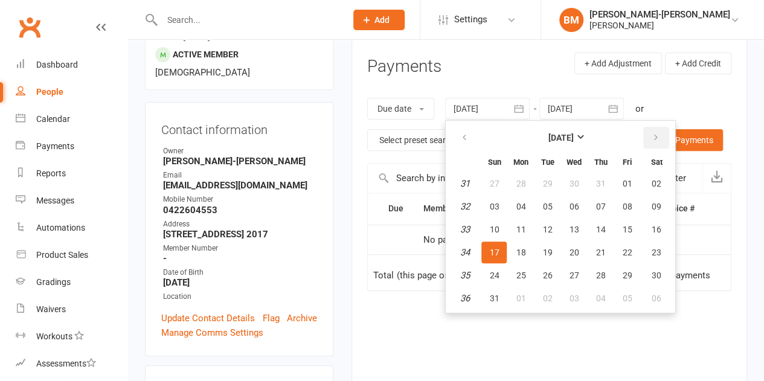
click at [656, 134] on icon "button" at bounding box center [655, 138] width 8 height 10
click at [525, 183] on span "01" at bounding box center [521, 184] width 10 height 10
type input "01 Sep 2025"
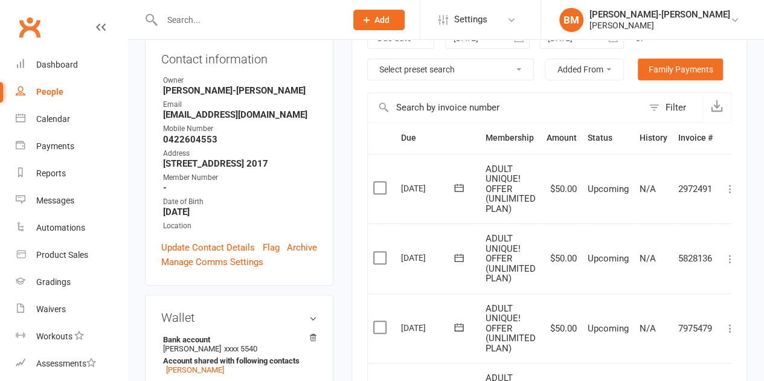
scroll to position [201, 0]
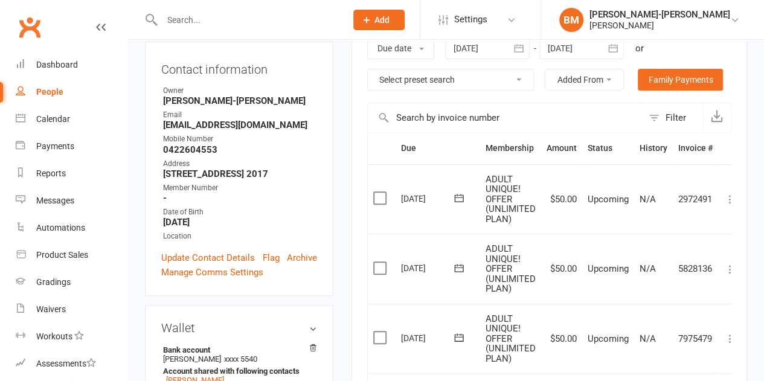
click at [389, 16] on span "Add" at bounding box center [381, 20] width 15 height 10
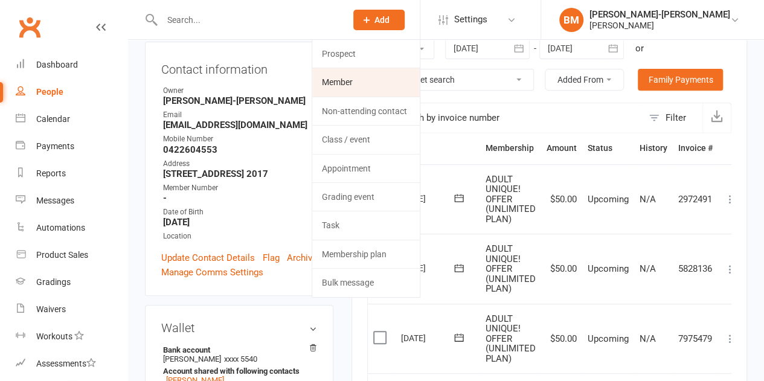
click at [374, 79] on link "Member" at bounding box center [365, 82] width 107 height 28
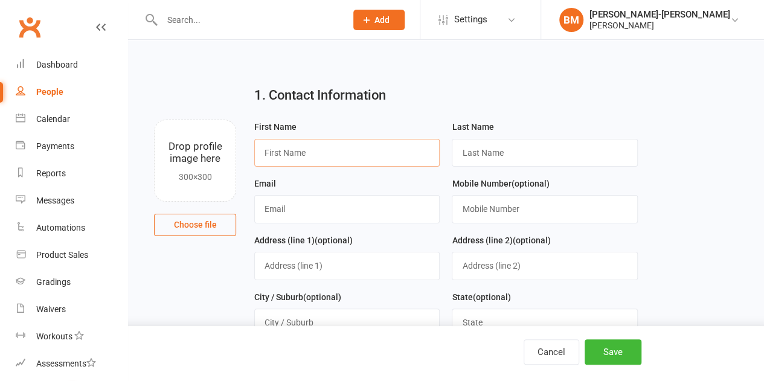
click at [289, 147] on input "text" at bounding box center [346, 153] width 185 height 28
paste input "Daniel"
type input "Daniel"
click at [476, 161] on input "text" at bounding box center [544, 153] width 185 height 28
paste input "O’Connell"
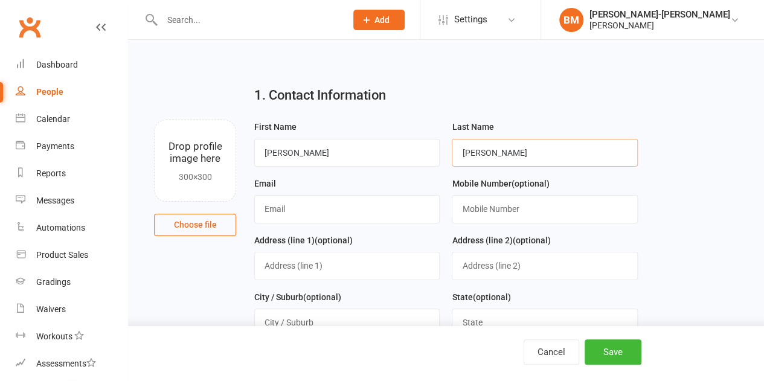
type input "O’Connell"
click at [301, 211] on input "text" at bounding box center [346, 209] width 185 height 28
paste input "danieloconnell1@hotmail.com"
type input "danieloconnell1@hotmail.com"
drag, startPoint x: 515, startPoint y: 205, endPoint x: 482, endPoint y: 202, distance: 33.3
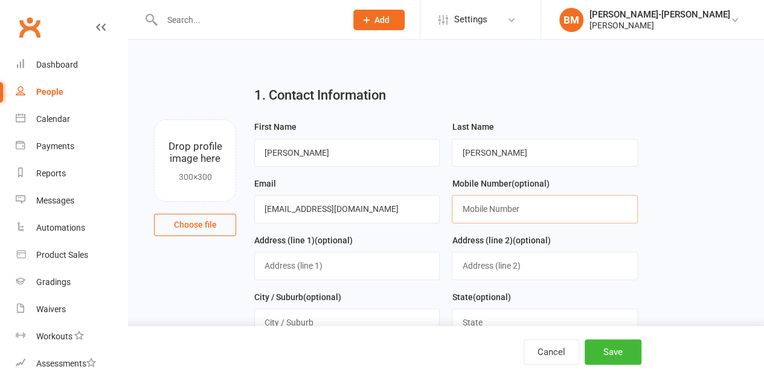
click at [515, 205] on input "text" at bounding box center [544, 209] width 185 height 28
paste input "0431431263"
type input "0431431263"
click at [313, 259] on input "text" at bounding box center [346, 266] width 185 height 28
paste input "73c/14 Wolseley St"
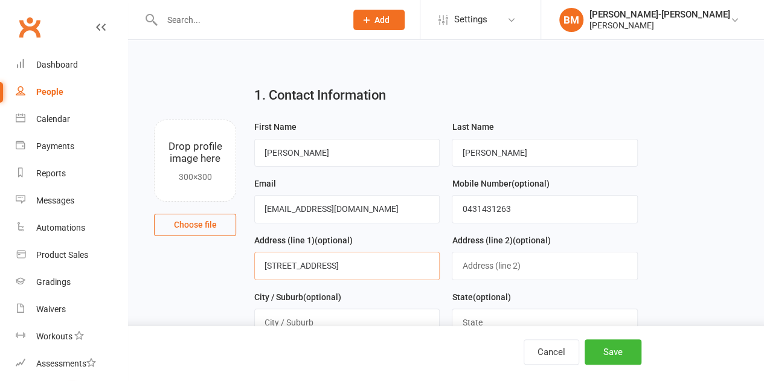
type input "73c/14 Wolseley St"
click at [263, 321] on input "text" at bounding box center [346, 322] width 185 height 28
paste input "Drummoyne"
type input "Drummoyne"
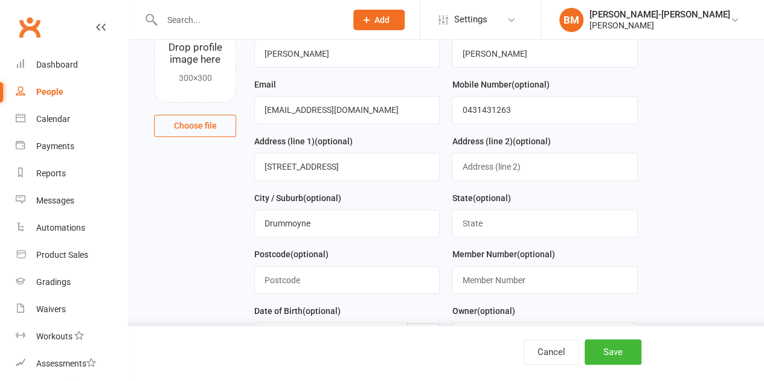
scroll to position [100, 0]
click at [481, 224] on input "text" at bounding box center [544, 222] width 185 height 28
paste input "NSW"
type input "NSW"
click at [286, 273] on input "text" at bounding box center [346, 279] width 185 height 28
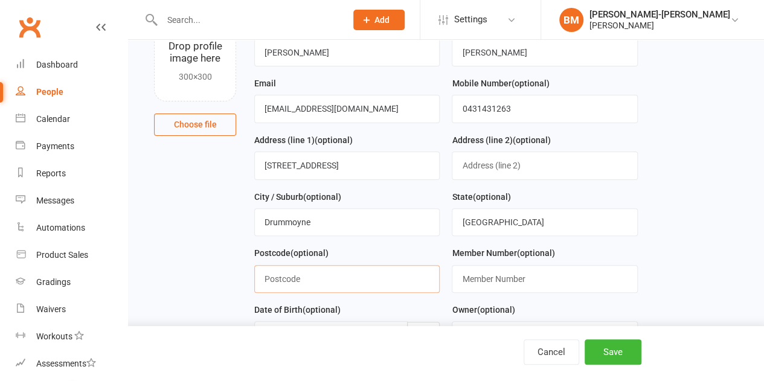
paste input "Postcode"
drag, startPoint x: 343, startPoint y: 266, endPoint x: 167, endPoint y: 267, distance: 176.3
paste input "2047"
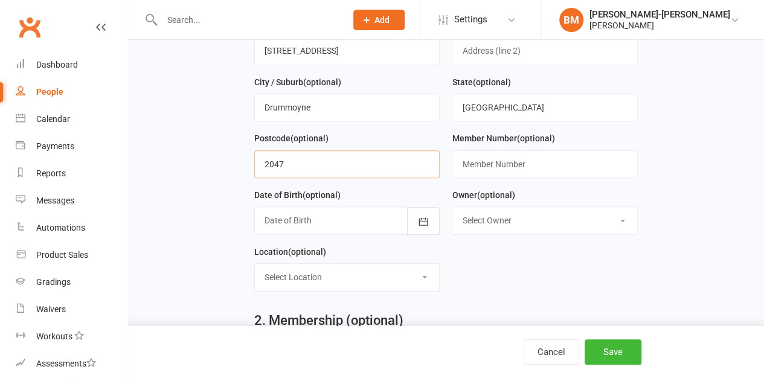
scroll to position [221, 0]
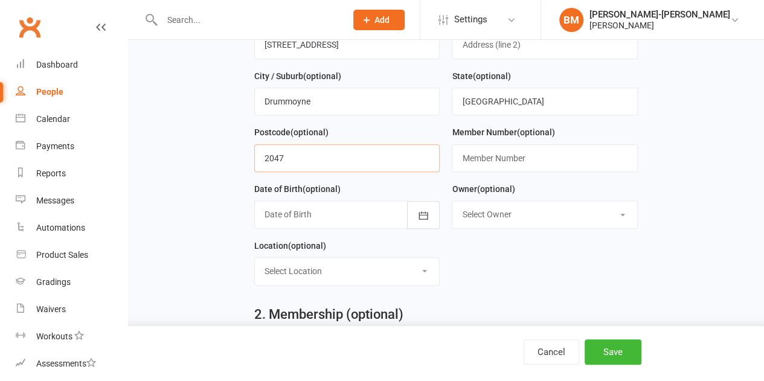
type input "2047"
click at [298, 206] on div at bounding box center [346, 214] width 185 height 28
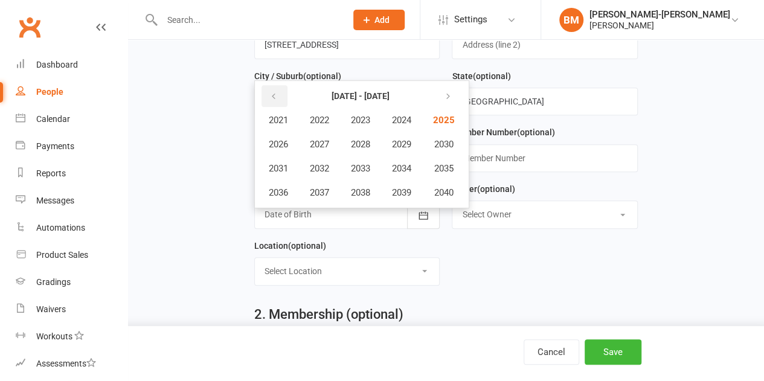
click at [272, 94] on icon "button" at bounding box center [273, 97] width 8 height 10
click at [281, 193] on span "1996" at bounding box center [278, 192] width 19 height 11
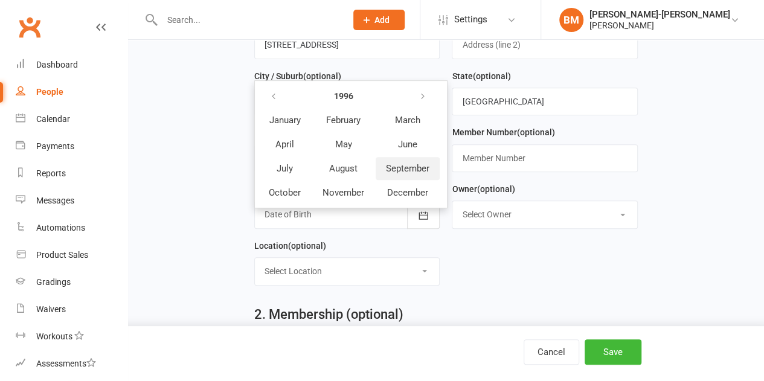
click at [408, 169] on span "September" at bounding box center [407, 168] width 43 height 11
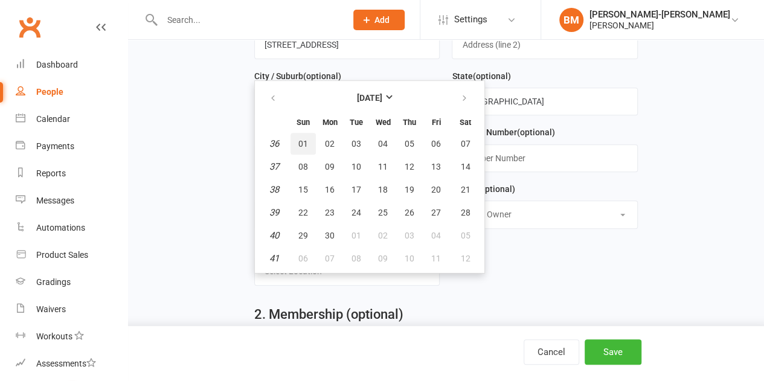
click at [303, 135] on button "01" at bounding box center [302, 144] width 25 height 22
type input "01 Sep 1996"
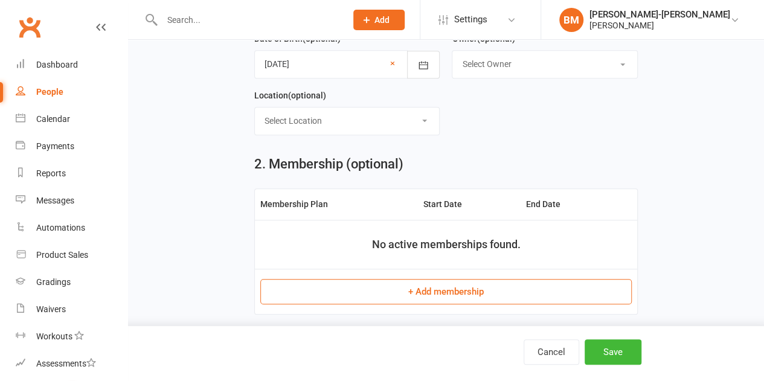
scroll to position [402, 0]
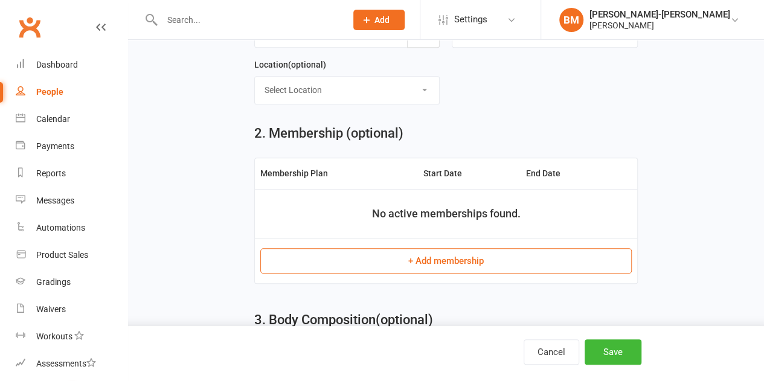
click at [446, 256] on button "+ Add membership" at bounding box center [445, 260] width 371 height 25
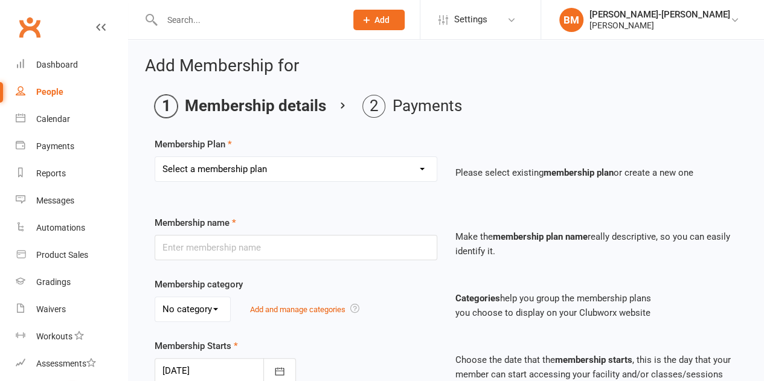
click at [185, 167] on select "Select a membership plan Create new Membership Plan ADULTS 1x A WEEK ADULTS 2x …" at bounding box center [295, 169] width 281 height 24
select select "3"
click at [155, 157] on select "Select a membership plan Create new Membership Plan ADULTS 1x A WEEK ADULTS 2x …" at bounding box center [295, 169] width 281 height 24
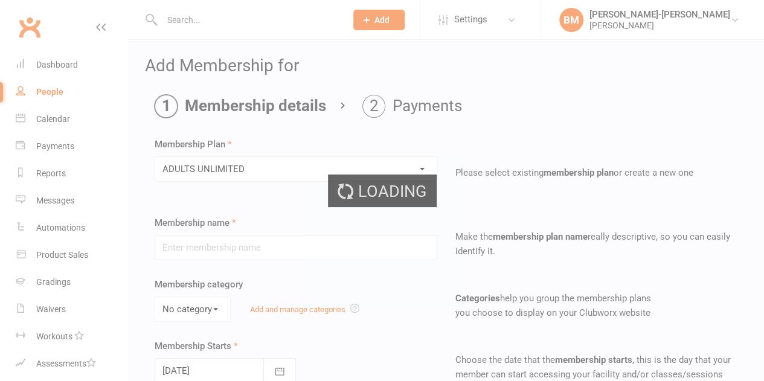
type input "ADULTS UNLIMITED"
select select "0"
type input "0"
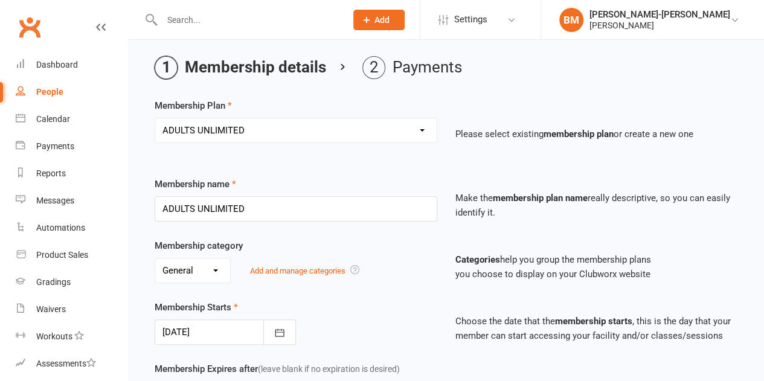
scroll to position [121, 0]
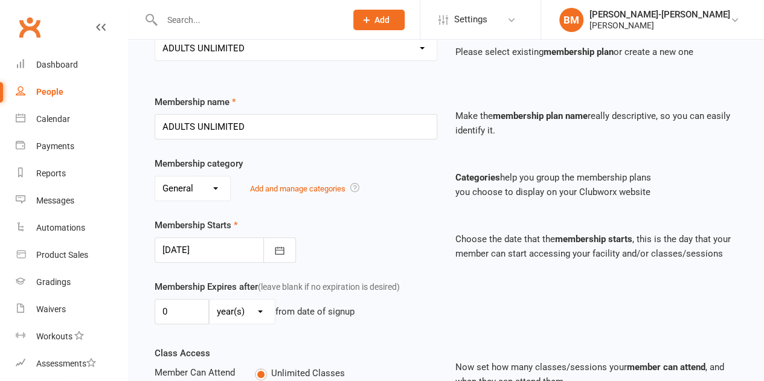
click at [185, 246] on div at bounding box center [225, 249] width 141 height 25
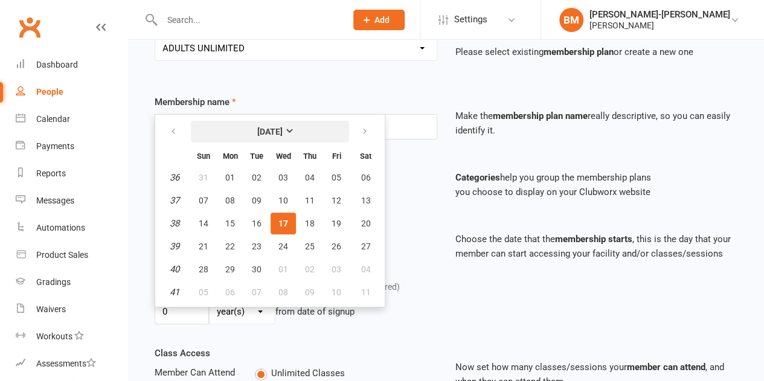
click at [256, 139] on button "[DATE]" at bounding box center [270, 132] width 158 height 22
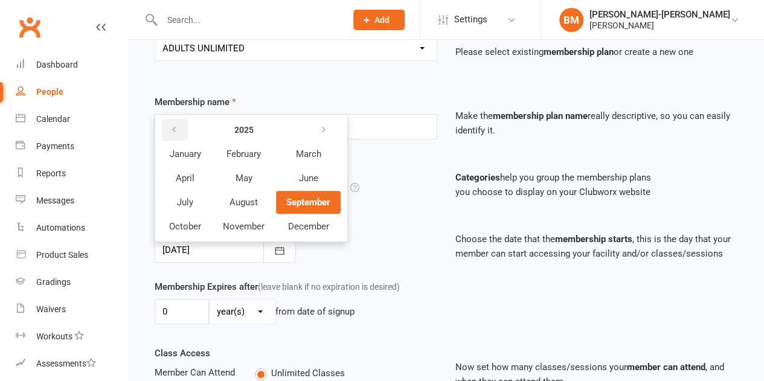
click at [178, 128] on button "button" at bounding box center [175, 130] width 26 height 22
click at [326, 125] on icon "button" at bounding box center [323, 130] width 8 height 10
click at [305, 155] on span "March" at bounding box center [308, 154] width 25 height 11
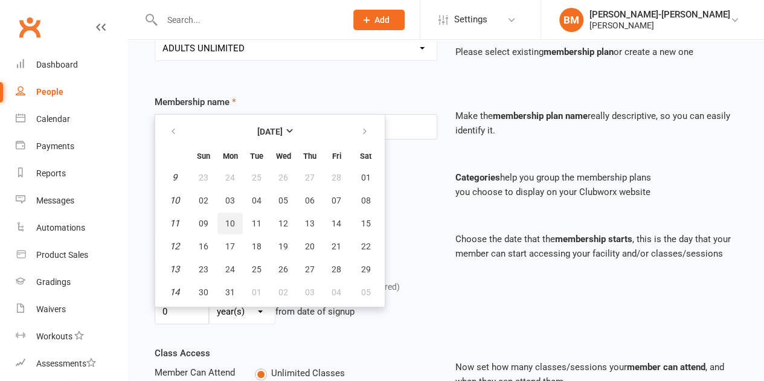
click at [232, 225] on span "10" at bounding box center [230, 224] width 10 height 10
type input "10 Mar 2025"
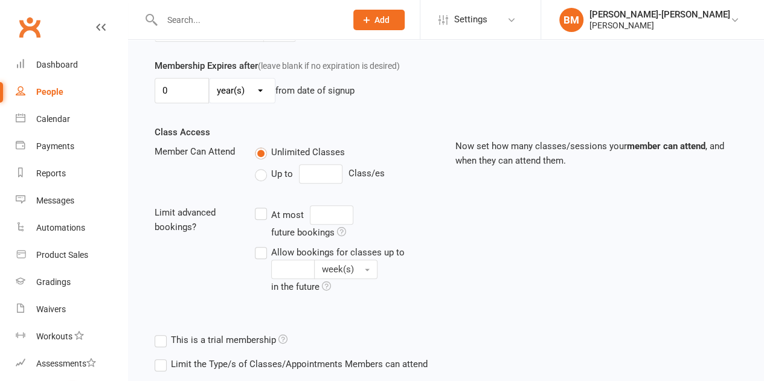
scroll to position [484, 0]
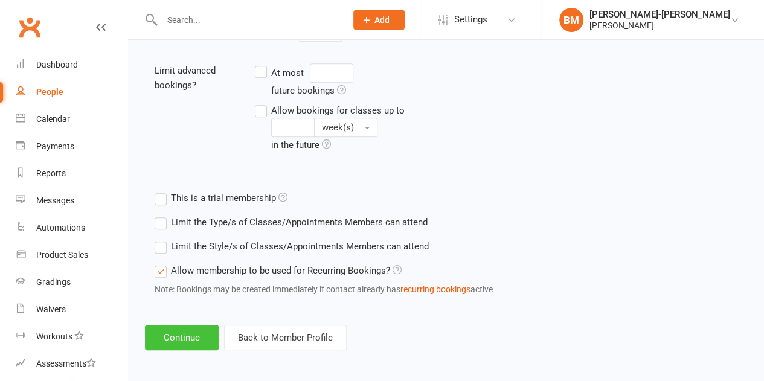
click at [193, 327] on button "Continue" at bounding box center [182, 337] width 74 height 25
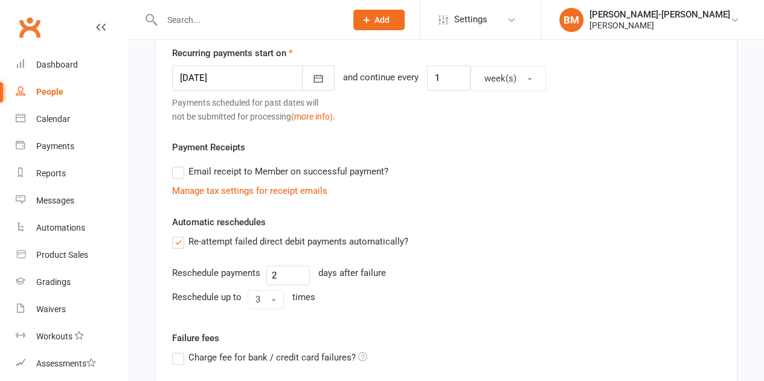
scroll to position [477, 0]
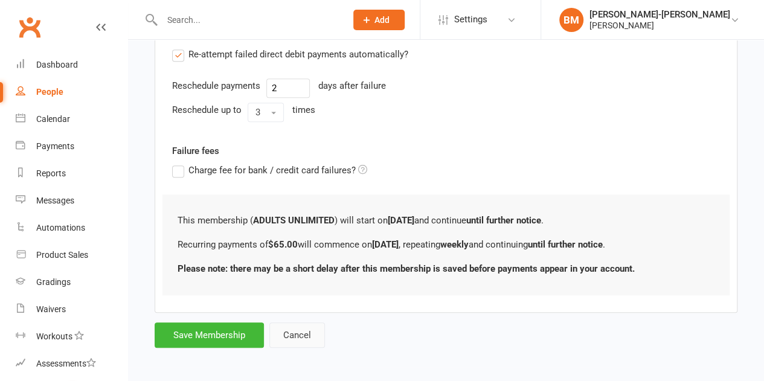
click at [296, 329] on button "Cancel" at bounding box center [297, 334] width 56 height 25
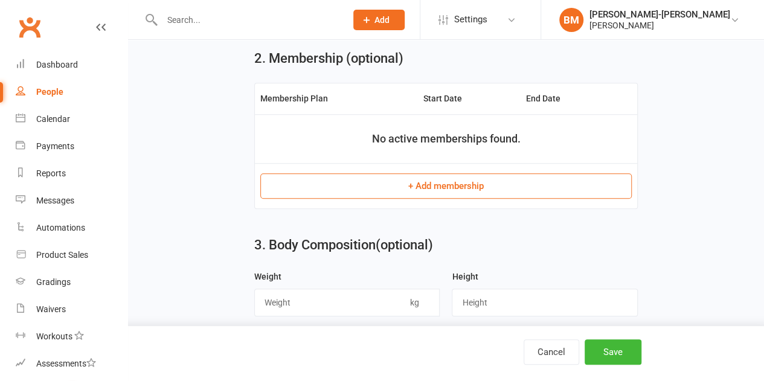
scroll to position [512, 0]
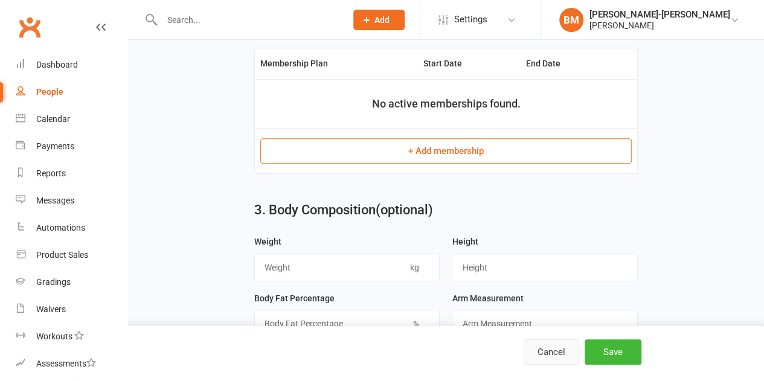
click at [546, 362] on button "Cancel" at bounding box center [551, 351] width 56 height 25
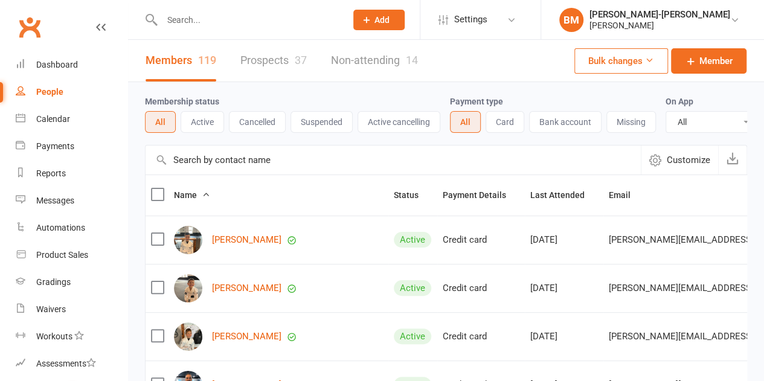
click at [404, 10] on button "Add" at bounding box center [378, 20] width 51 height 21
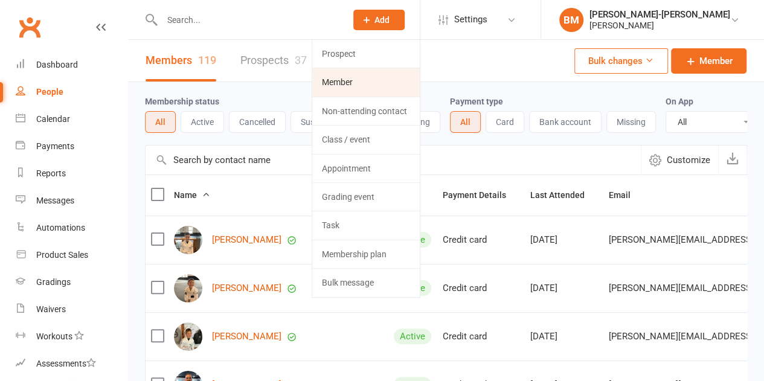
click at [382, 83] on link "Member" at bounding box center [365, 82] width 107 height 28
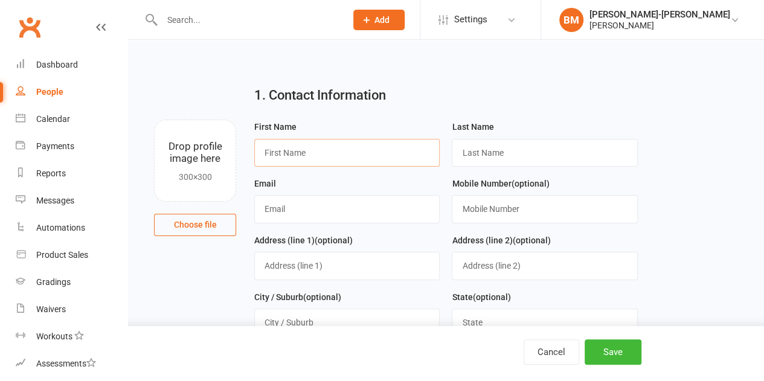
click at [299, 149] on input "text" at bounding box center [346, 153] width 185 height 28
paste input "Daniel"
type input "Daniel"
click at [536, 159] on input "text" at bounding box center [544, 153] width 185 height 28
paste input "O’Connell"
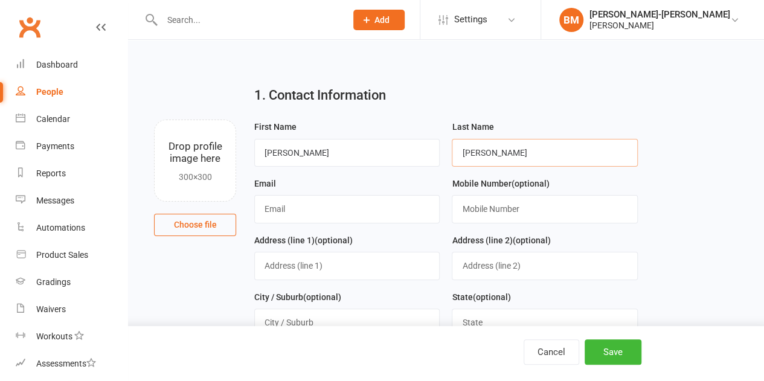
type input "O’Connell"
click at [274, 216] on input "text" at bounding box center [346, 209] width 185 height 28
paste input "danieloconnell1@hotmail.com"
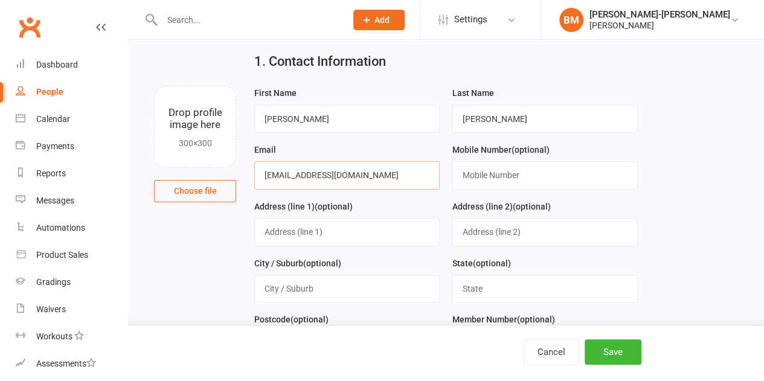
scroll to position [121, 0]
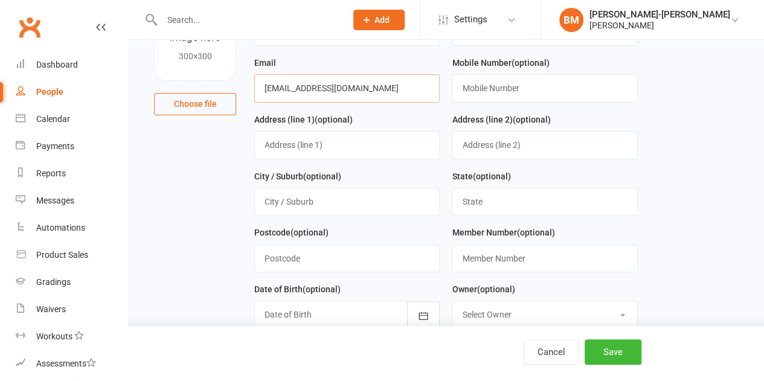
type input "danieloconnell1@hotmail.com"
click at [471, 191] on input "text" at bounding box center [544, 202] width 185 height 28
click at [485, 100] on input "text" at bounding box center [544, 88] width 185 height 28
paste input "0431431263"
type input "0431431263"
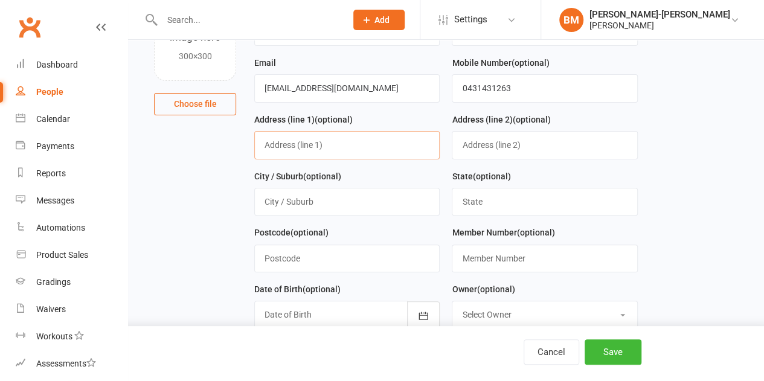
click at [295, 149] on input "text" at bounding box center [346, 145] width 185 height 28
paste input "73c/14 Wolseley St"
type input "73c/14 Wolseley St"
click at [289, 203] on input "text" at bounding box center [346, 202] width 185 height 28
paste input "Drummoyne"
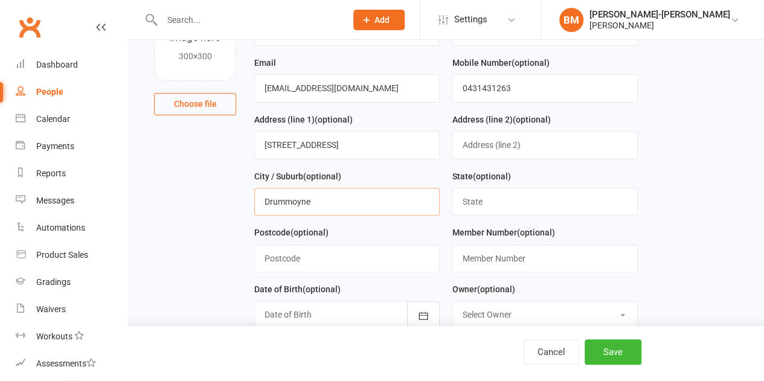
type input "Drummoyne"
click at [499, 200] on input "text" at bounding box center [544, 202] width 185 height 28
paste input "NSW"
type input "NSW"
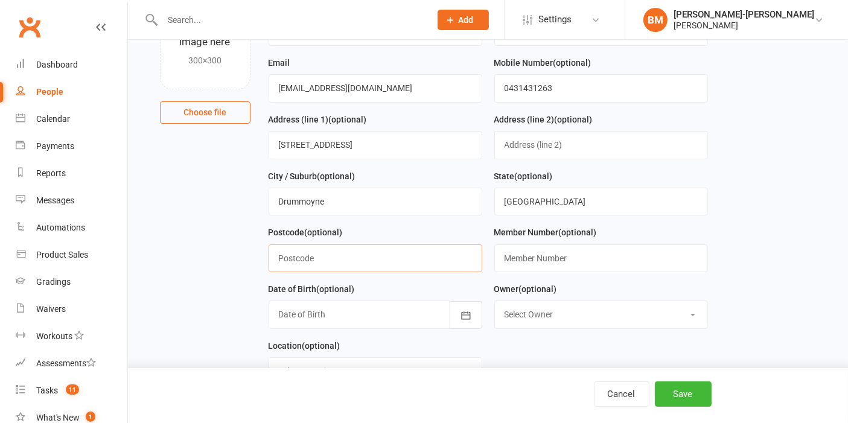
click at [332, 254] on input "text" at bounding box center [376, 258] width 214 height 28
paste input "2047"
type input "2047"
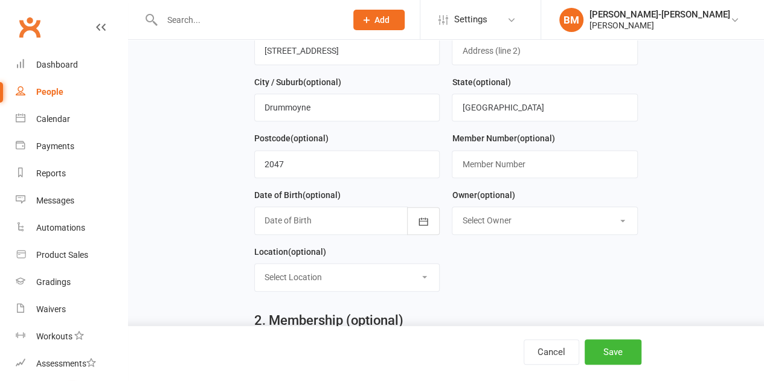
scroll to position [221, 0]
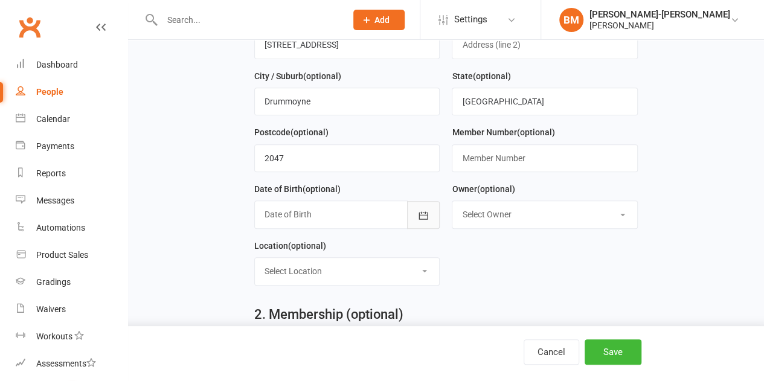
click at [420, 211] on icon "button" at bounding box center [423, 215] width 9 height 8
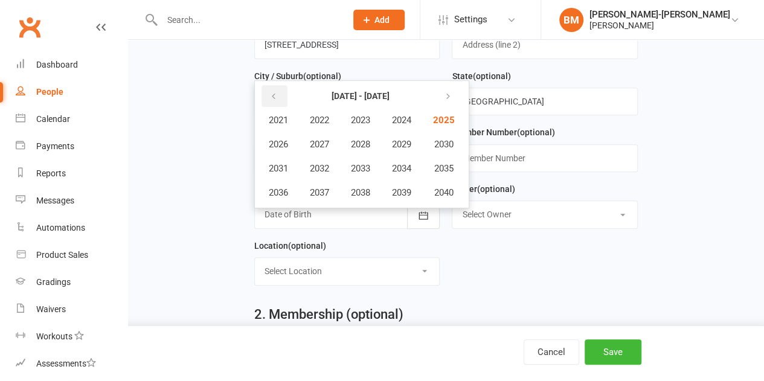
click at [284, 92] on button "button" at bounding box center [274, 96] width 26 height 22
click at [269, 187] on span "1996" at bounding box center [278, 192] width 19 height 11
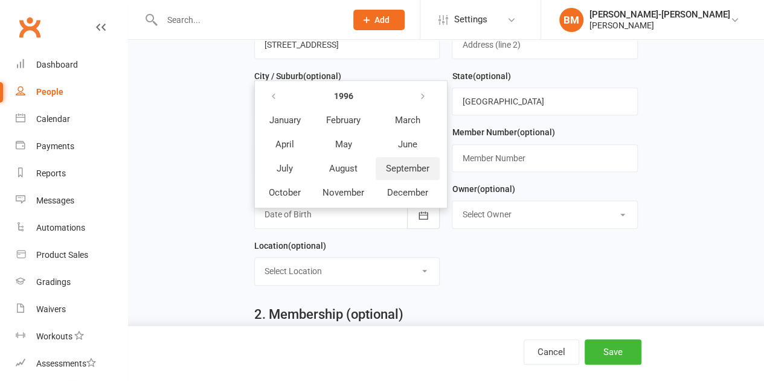
click at [404, 166] on span "September" at bounding box center [407, 168] width 43 height 11
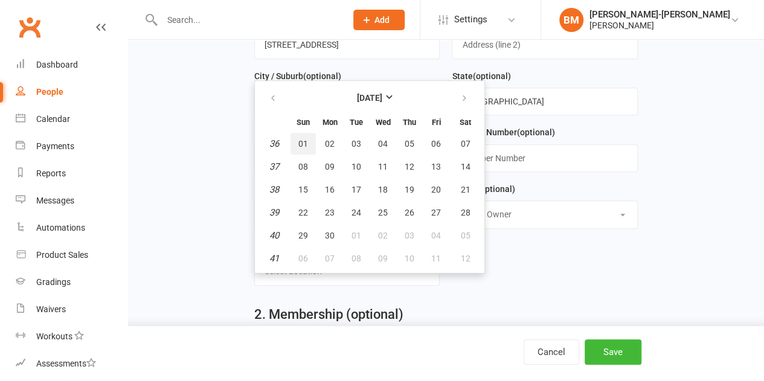
click at [303, 141] on span "01" at bounding box center [303, 144] width 10 height 10
type input "01 Sep 1996"
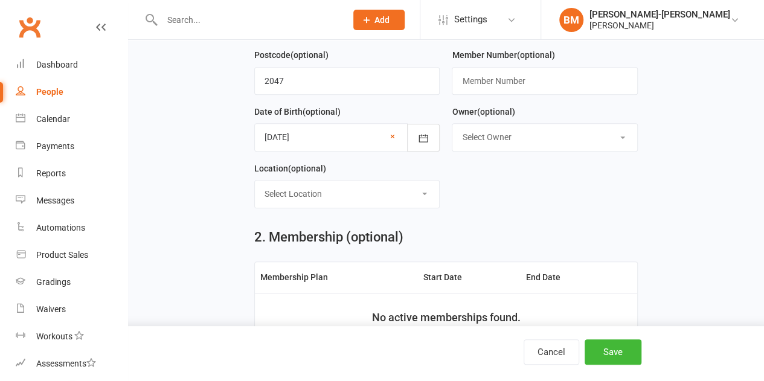
scroll to position [302, 0]
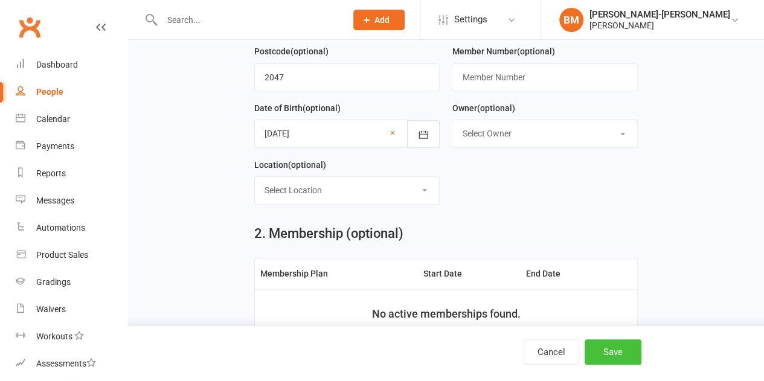
click at [630, 347] on button "Save" at bounding box center [612, 351] width 57 height 25
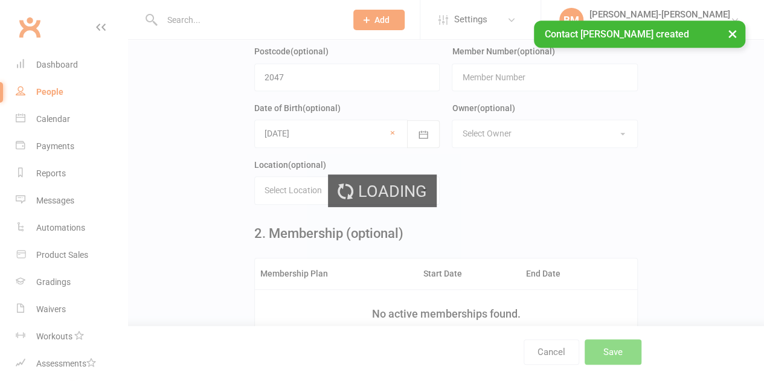
scroll to position [0, 0]
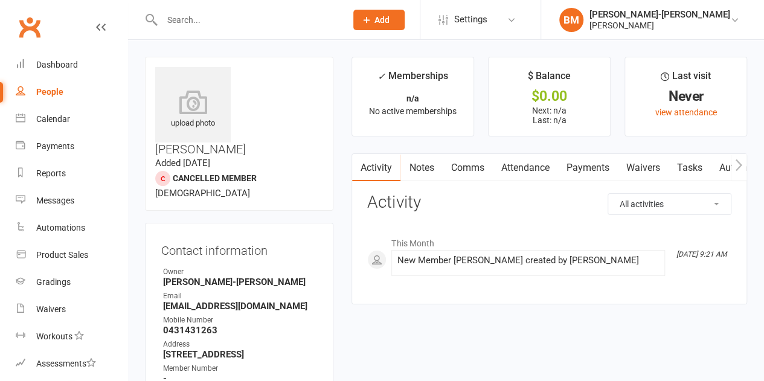
click at [674, 28] on div "[PERSON_NAME]" at bounding box center [659, 25] width 141 height 11
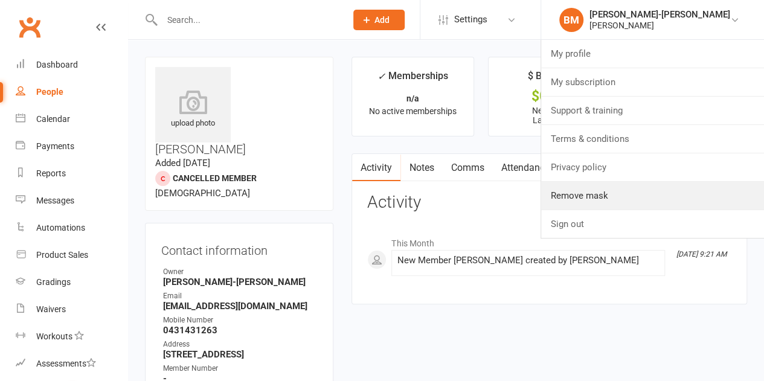
click at [615, 208] on link "Remove mask" at bounding box center [652, 196] width 223 height 28
